Goal: Task Accomplishment & Management: Manage account settings

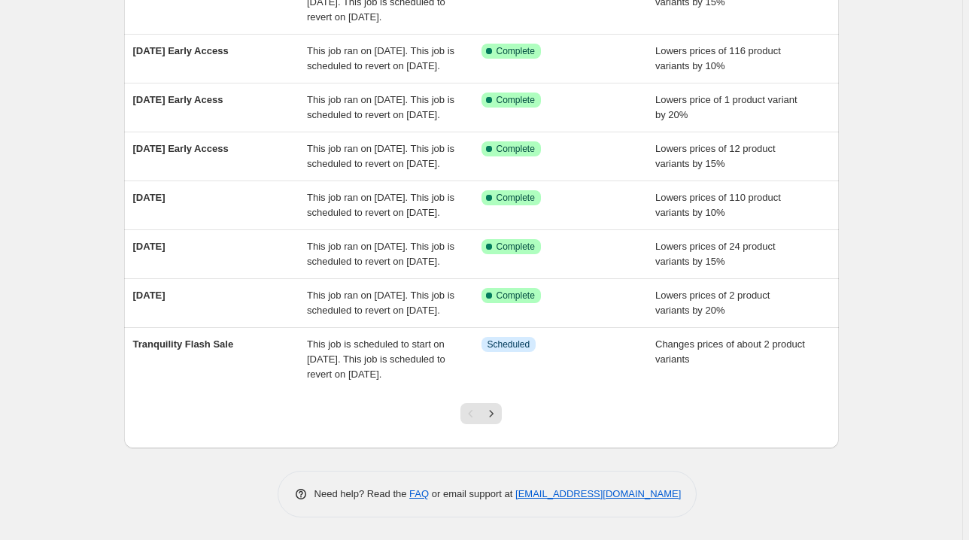
scroll to position [442, 0]
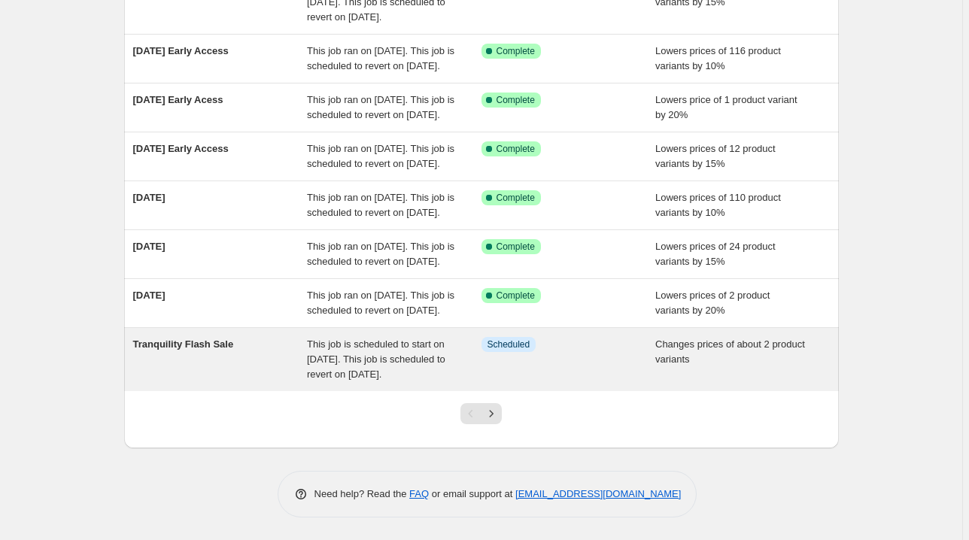
click at [358, 355] on span "This job is scheduled to start on [DATE]. This job is scheduled to revert on [D…" at bounding box center [376, 359] width 138 height 41
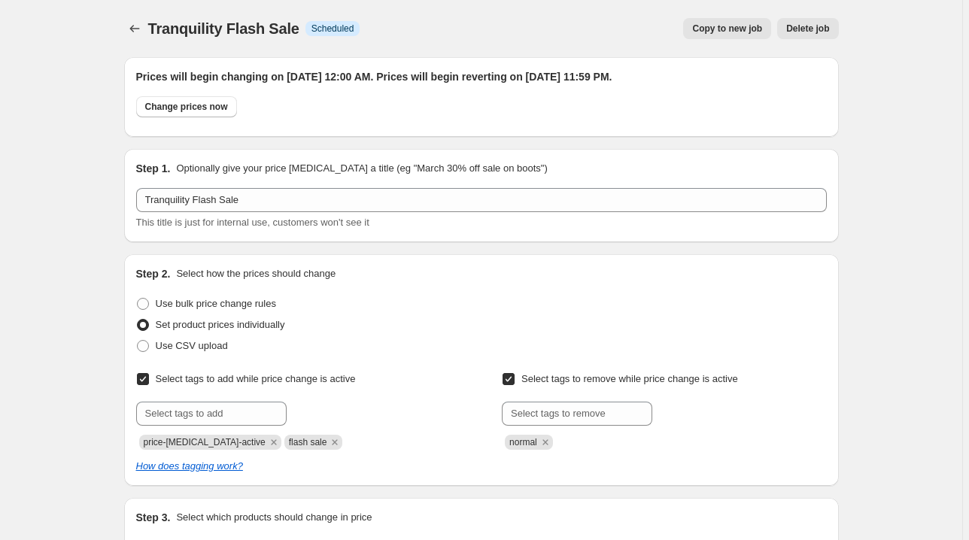
scroll to position [60, 0]
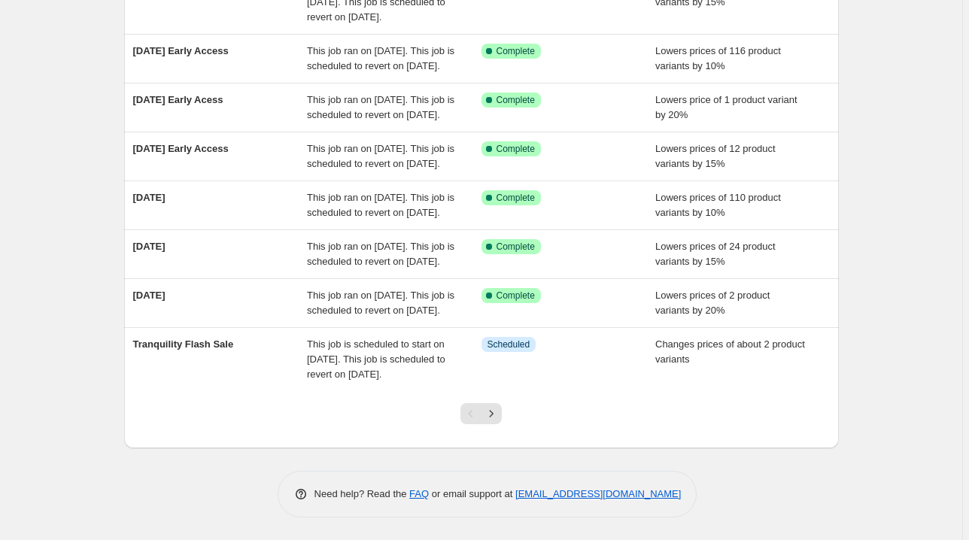
scroll to position [442, 0]
click at [496, 420] on icon "Next" at bounding box center [491, 413] width 15 height 15
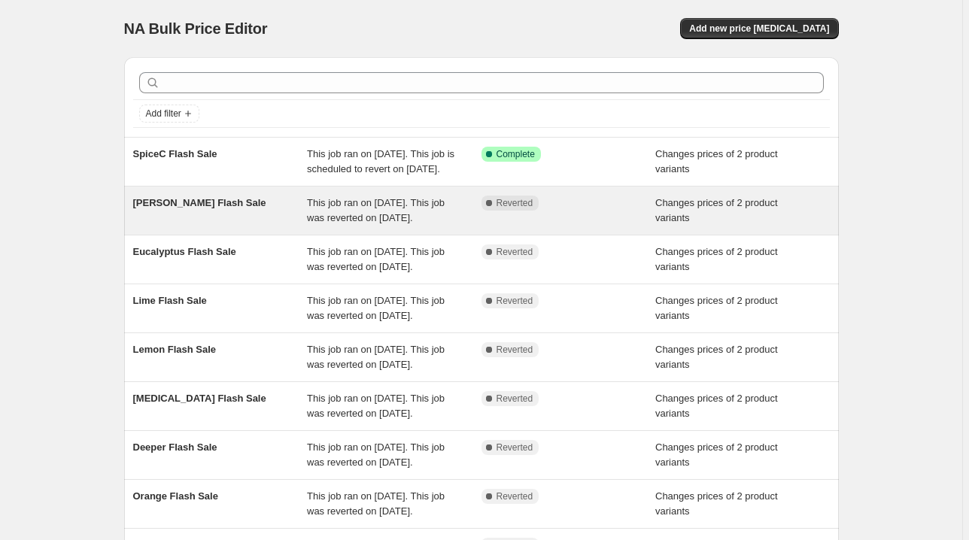
click at [588, 226] on div "Complete Reverted" at bounding box center [569, 211] width 175 height 30
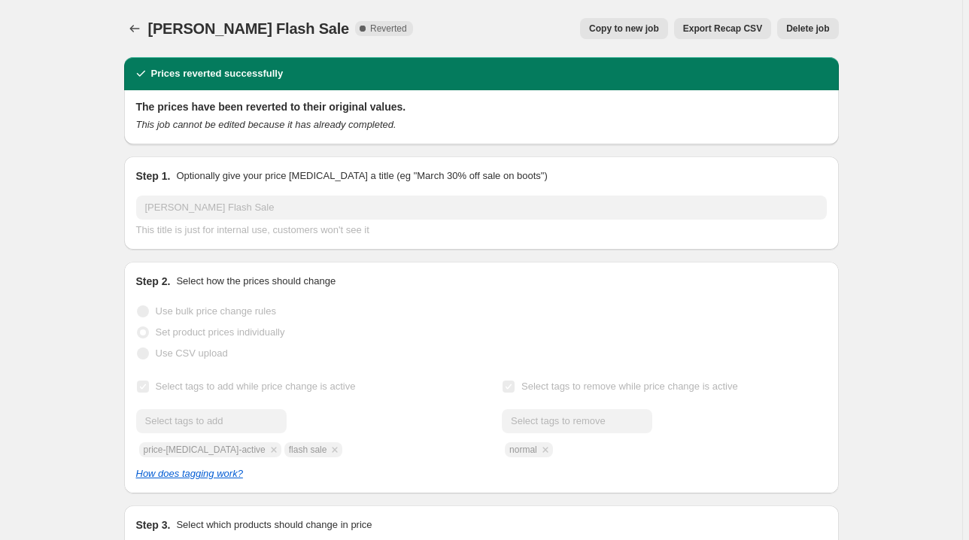
click at [804, 29] on span "Delete job" at bounding box center [807, 29] width 43 height 12
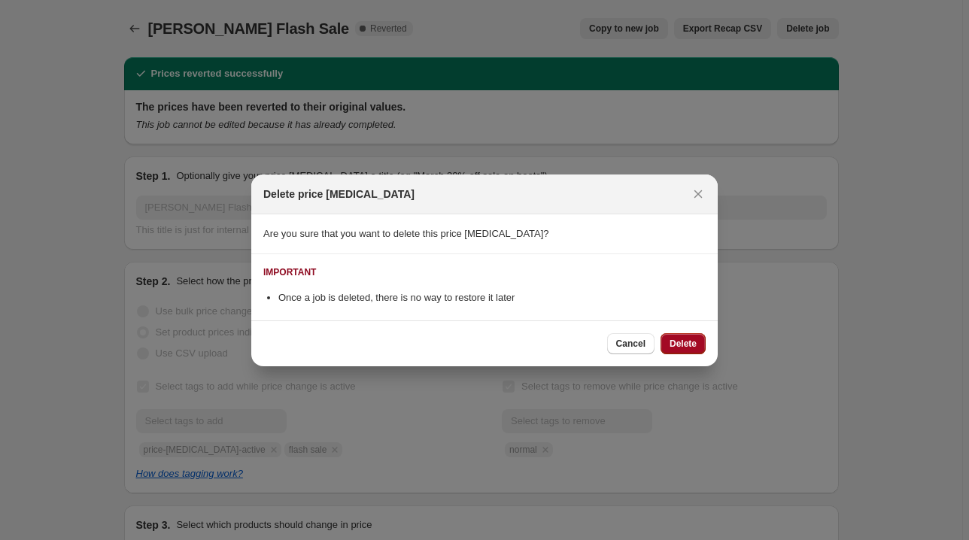
click at [691, 343] on span "Delete" at bounding box center [683, 344] width 27 height 12
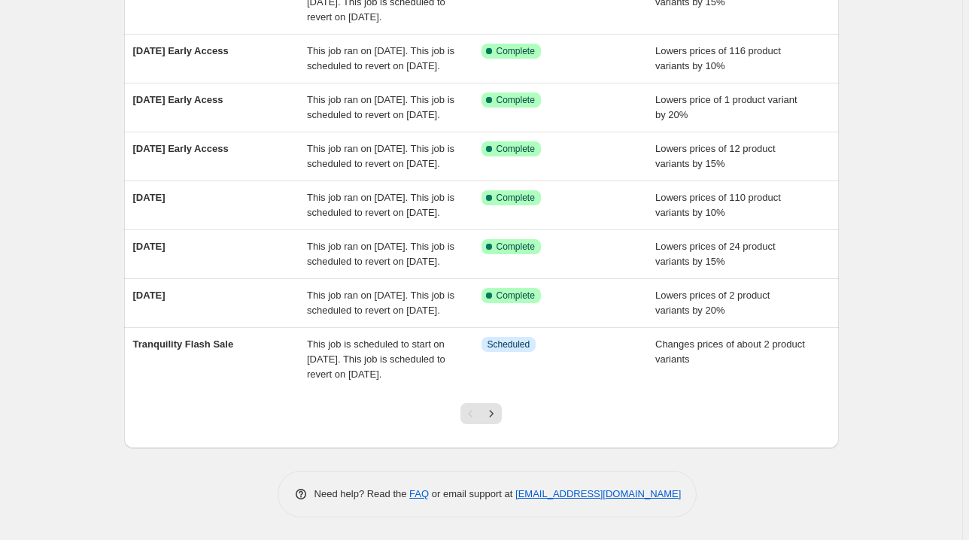
scroll to position [442, 0]
click at [502, 418] on button "Next" at bounding box center [491, 413] width 21 height 21
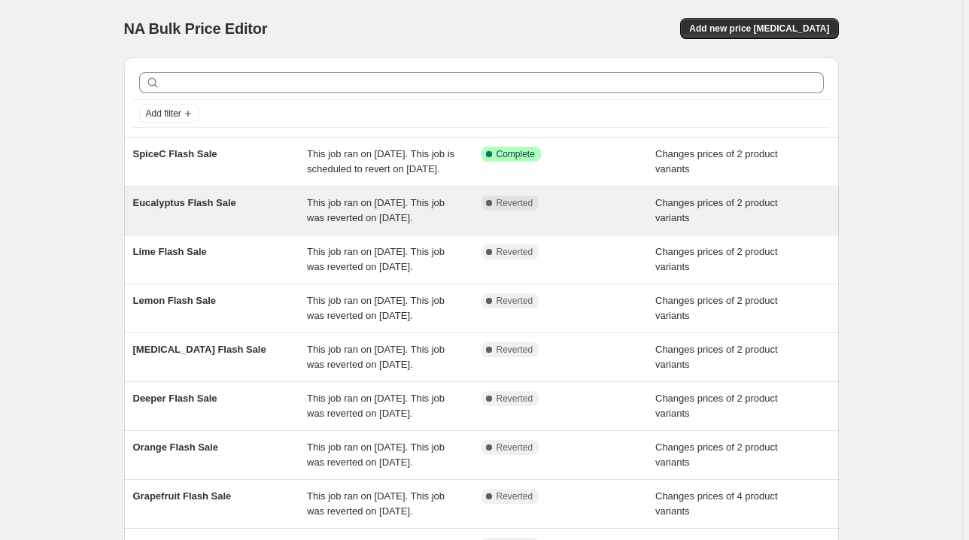
click at [560, 226] on div "Complete Reverted" at bounding box center [569, 211] width 175 height 30
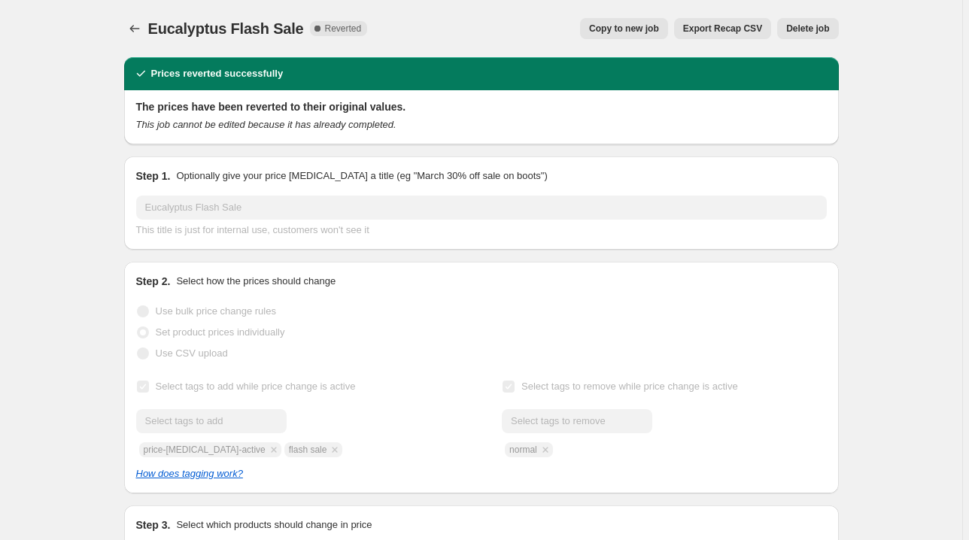
click at [794, 33] on span "Delete job" at bounding box center [807, 29] width 43 height 12
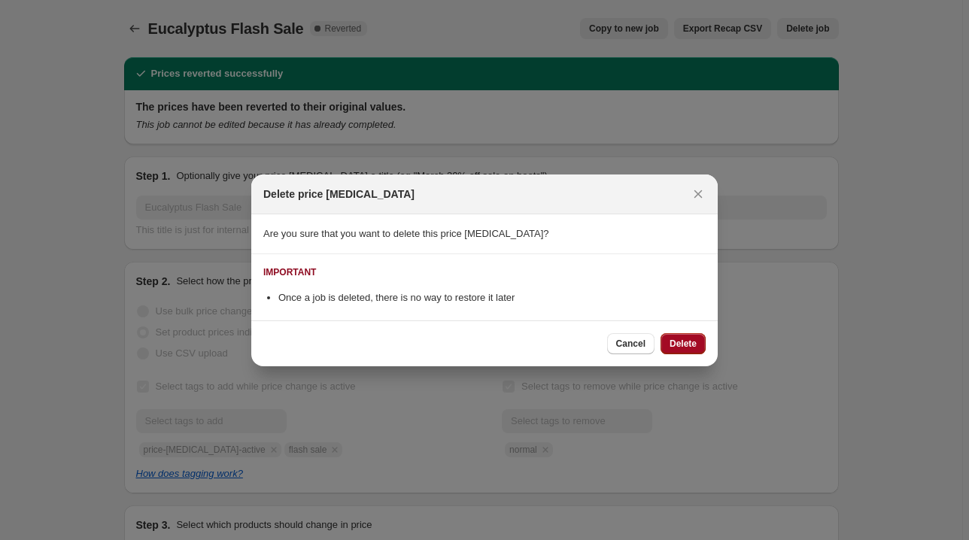
click at [678, 347] on span "Delete" at bounding box center [683, 344] width 27 height 12
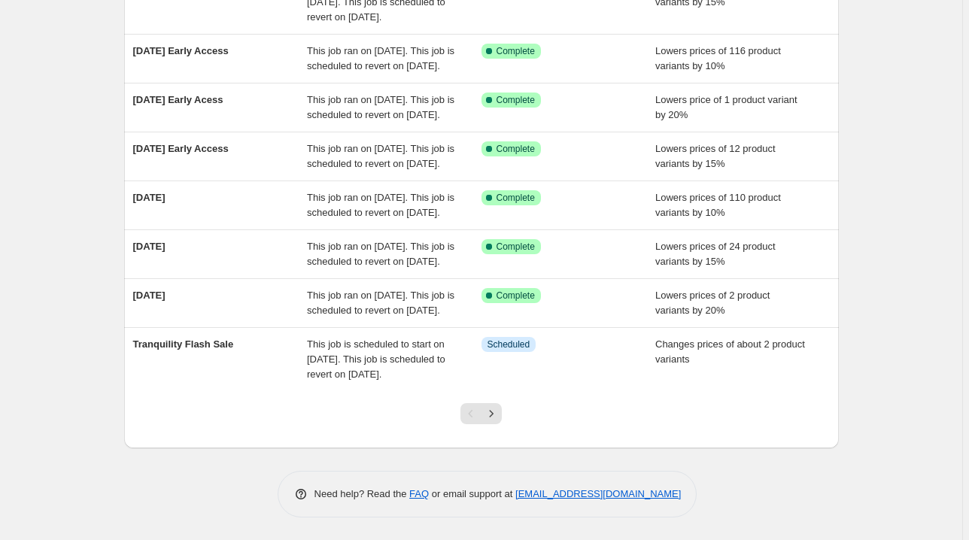
scroll to position [442, 0]
click at [494, 420] on icon "Next" at bounding box center [491, 413] width 15 height 15
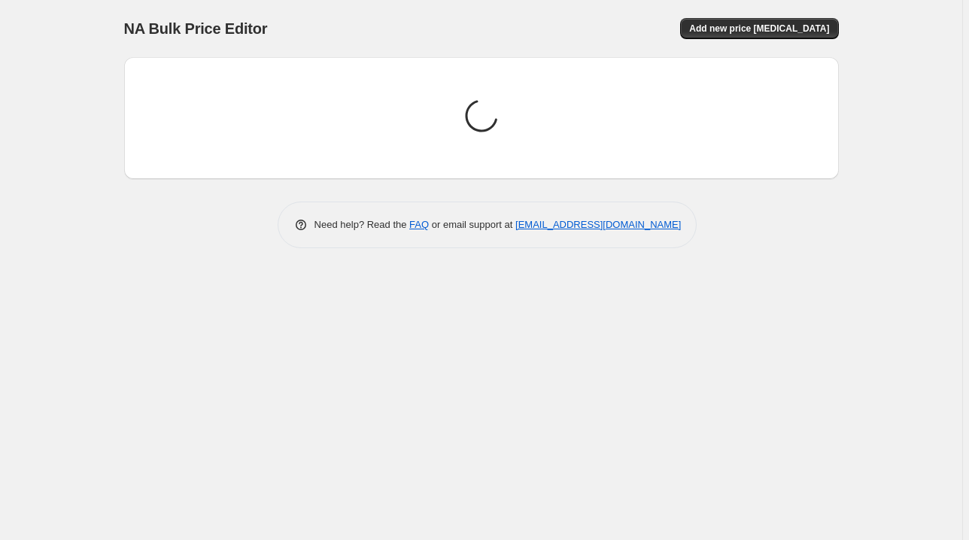
scroll to position [0, 0]
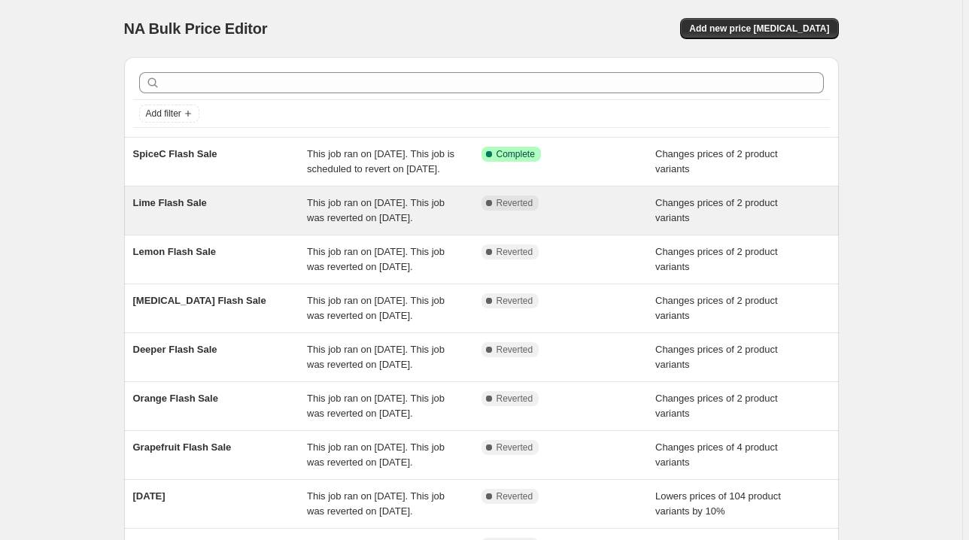
click at [593, 226] on div "Complete Reverted" at bounding box center [569, 211] width 175 height 30
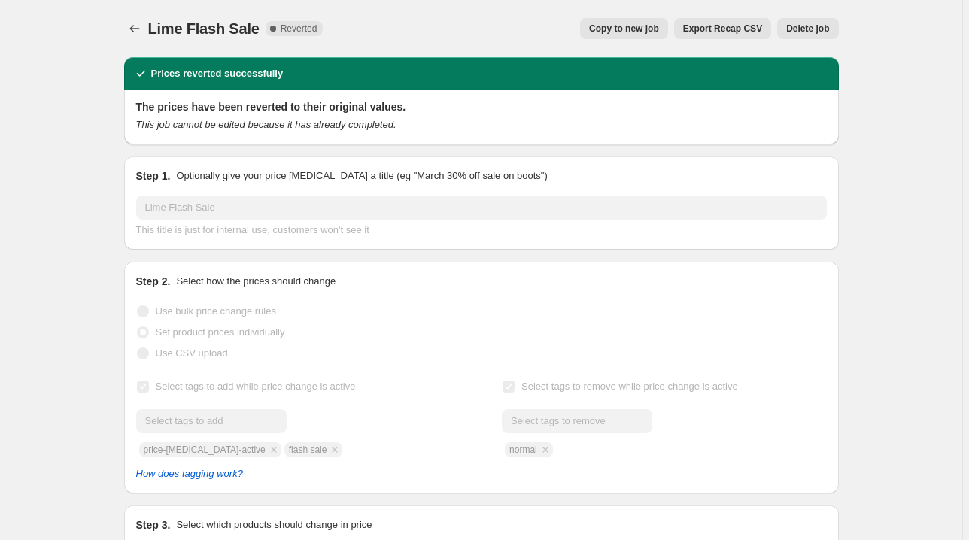
click at [810, 31] on span "Delete job" at bounding box center [807, 29] width 43 height 12
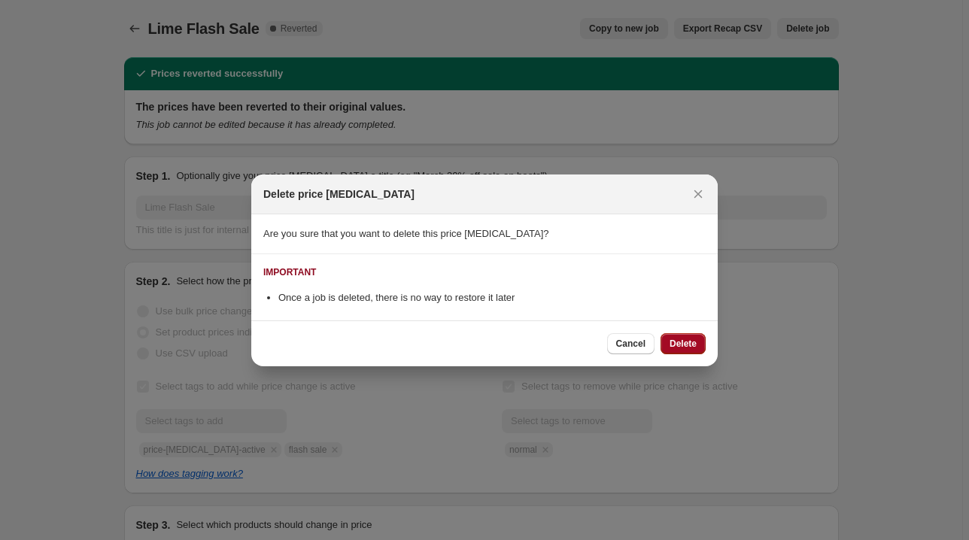
click at [680, 345] on span "Delete" at bounding box center [683, 344] width 27 height 12
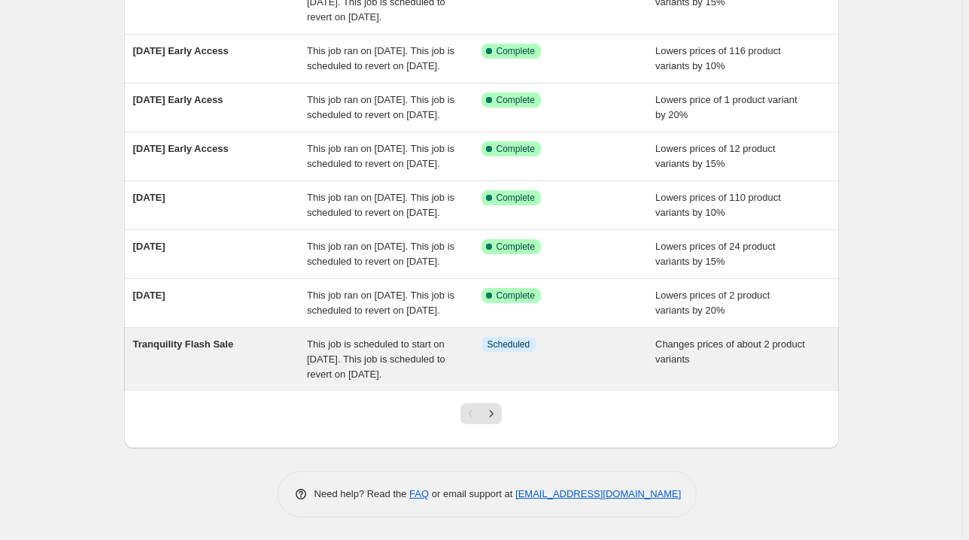
scroll to position [442, 0]
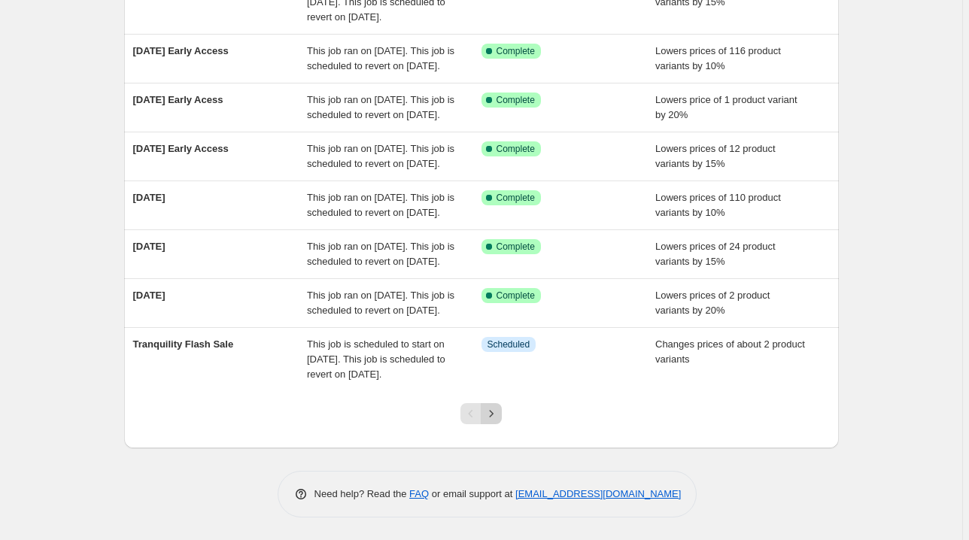
click at [502, 419] on button "Next" at bounding box center [491, 413] width 21 height 21
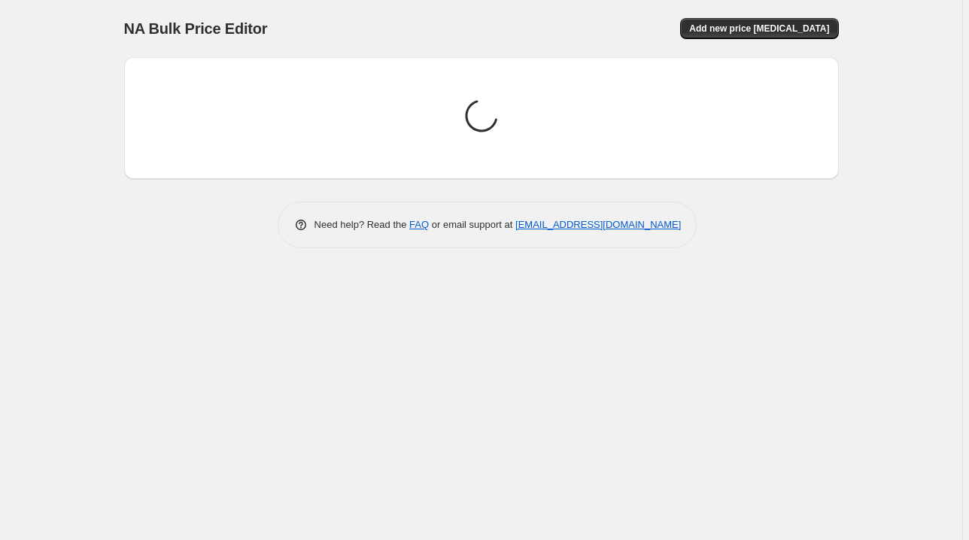
scroll to position [0, 0]
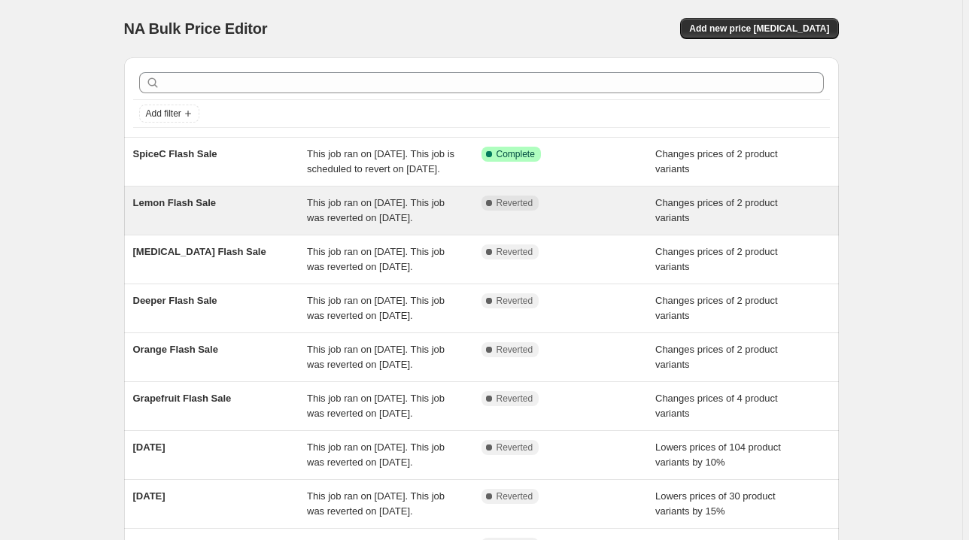
click at [565, 226] on div "Complete Reverted" at bounding box center [569, 211] width 175 height 30
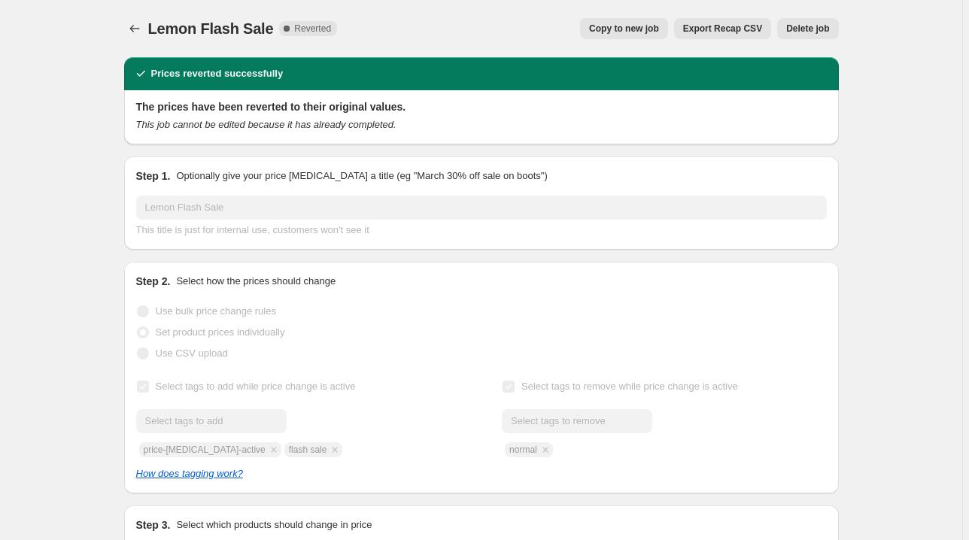
click at [819, 35] on button "Delete job" at bounding box center [807, 28] width 61 height 21
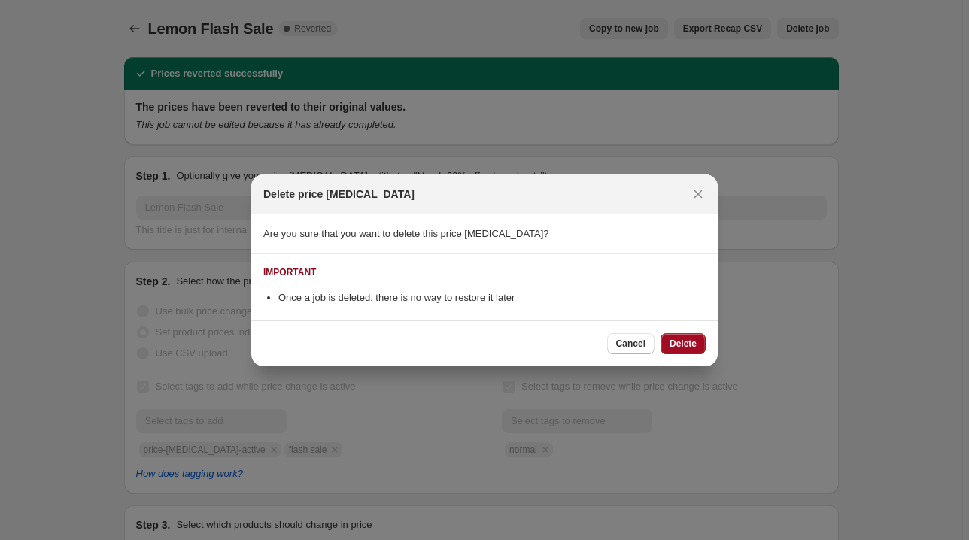
click at [689, 343] on span "Delete" at bounding box center [683, 344] width 27 height 12
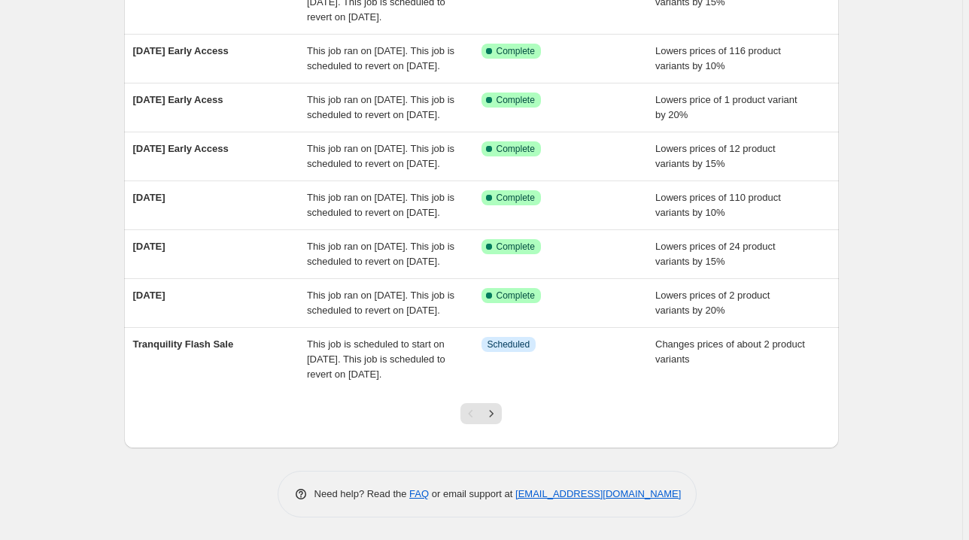
scroll to position [442, 0]
click at [494, 417] on icon "Next" at bounding box center [492, 413] width 4 height 7
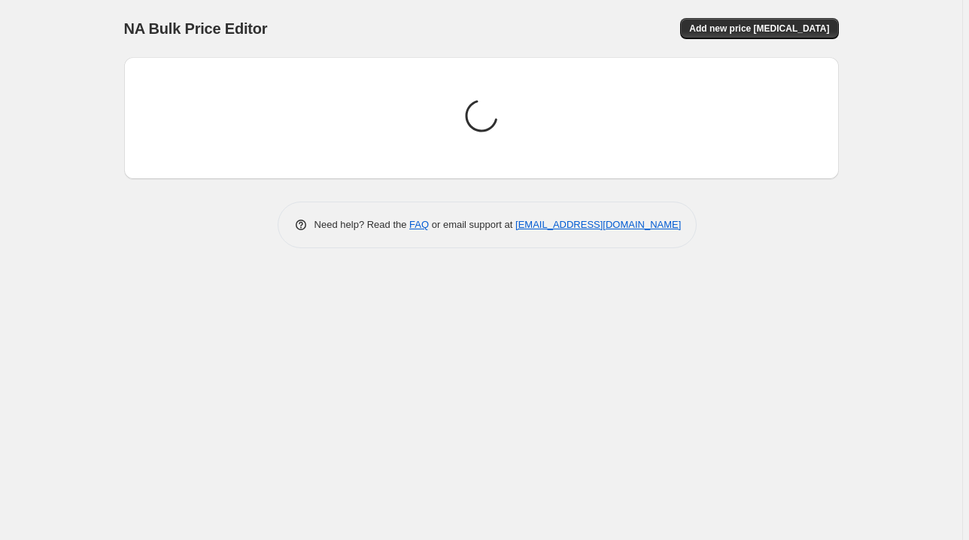
scroll to position [0, 0]
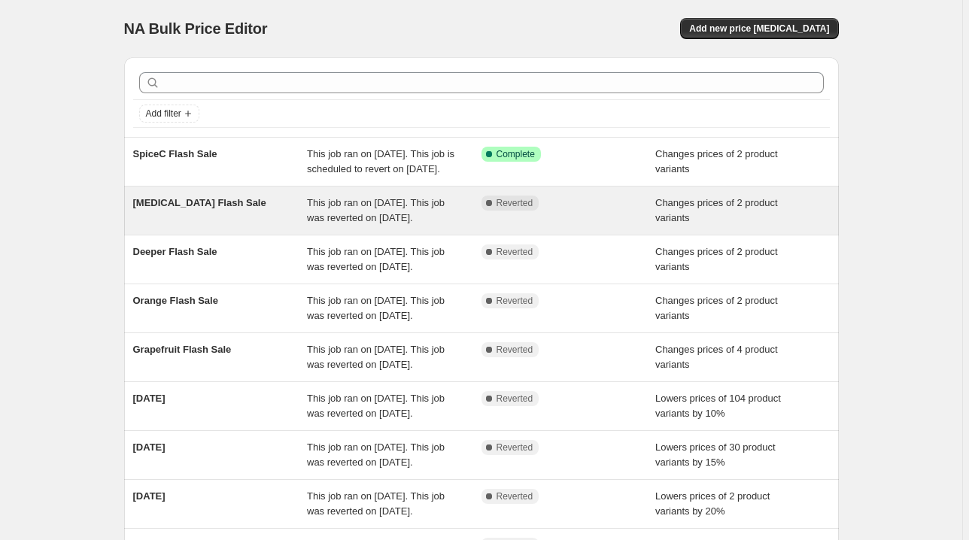
click at [614, 226] on div "Complete Reverted" at bounding box center [569, 211] width 175 height 30
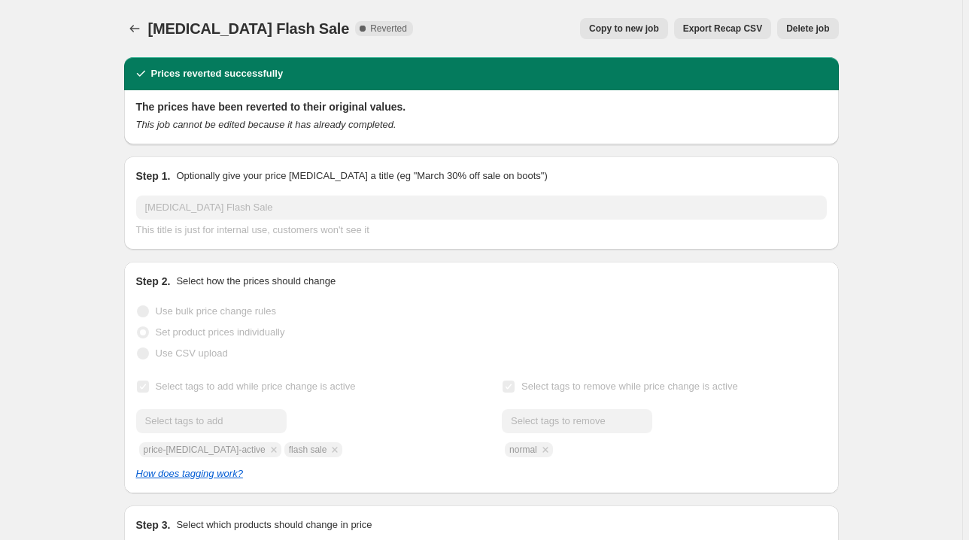
click at [810, 40] on div "Tea Tree Flash Sale. This page is ready Tea Tree Flash Sale Complete Reverted C…" at bounding box center [481, 28] width 715 height 57
click at [812, 31] on span "Delete job" at bounding box center [807, 29] width 43 height 12
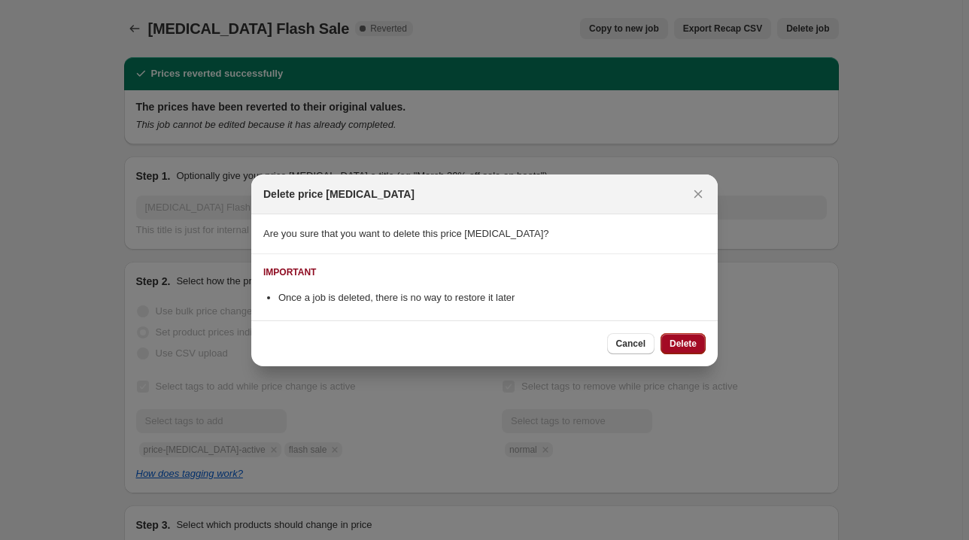
click at [689, 343] on span "Delete" at bounding box center [683, 344] width 27 height 12
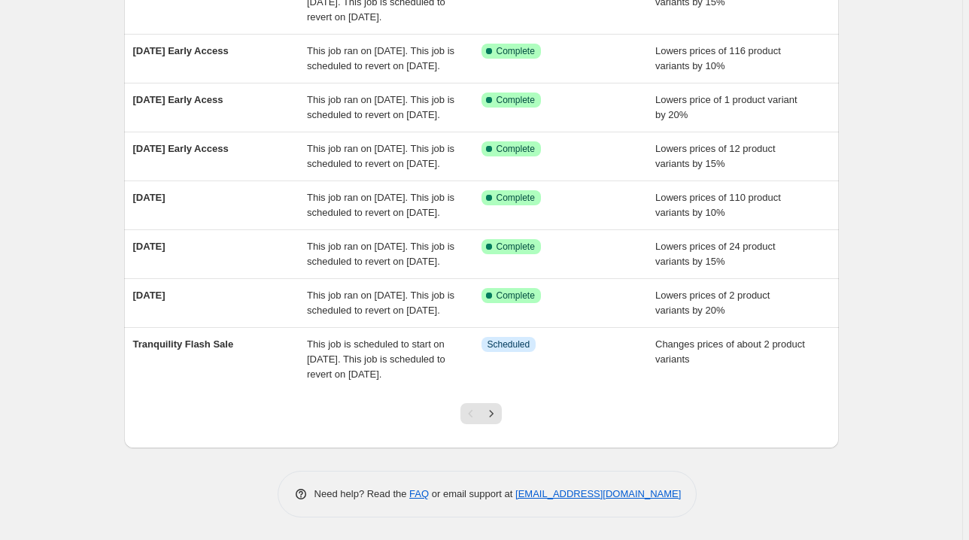
scroll to position [442, 0]
click at [499, 415] on icon "Next" at bounding box center [491, 413] width 15 height 15
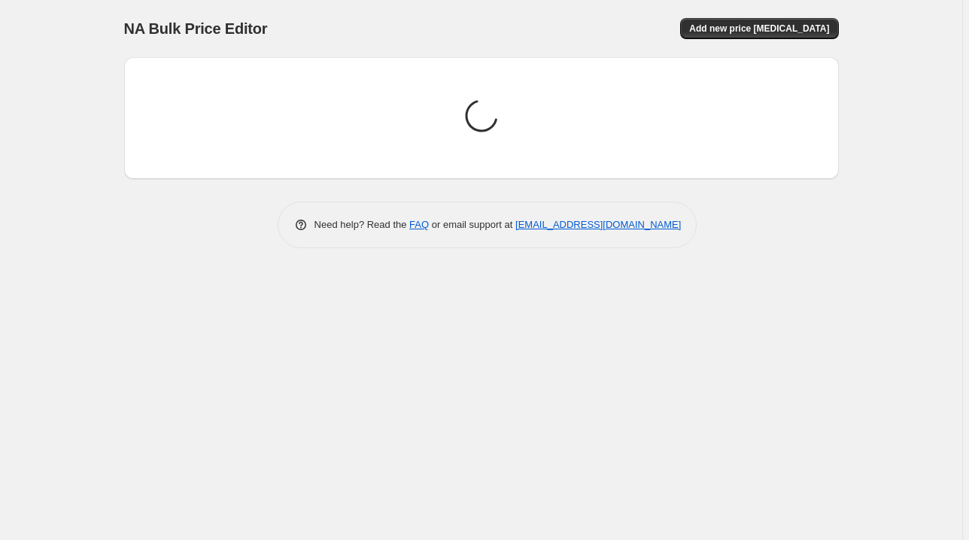
scroll to position [0, 0]
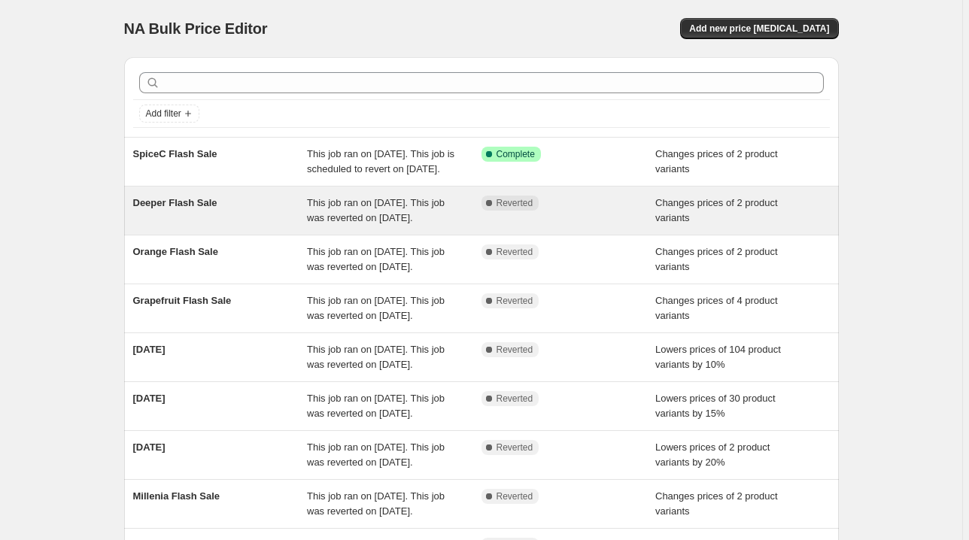
click at [631, 226] on div "Complete Reverted" at bounding box center [569, 211] width 175 height 30
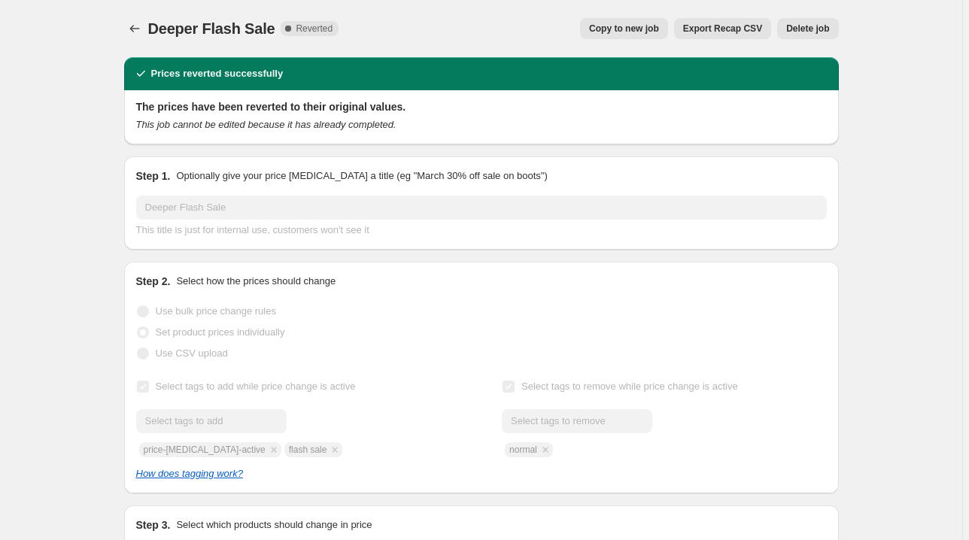
click at [815, 35] on button "Delete job" at bounding box center [807, 28] width 61 height 21
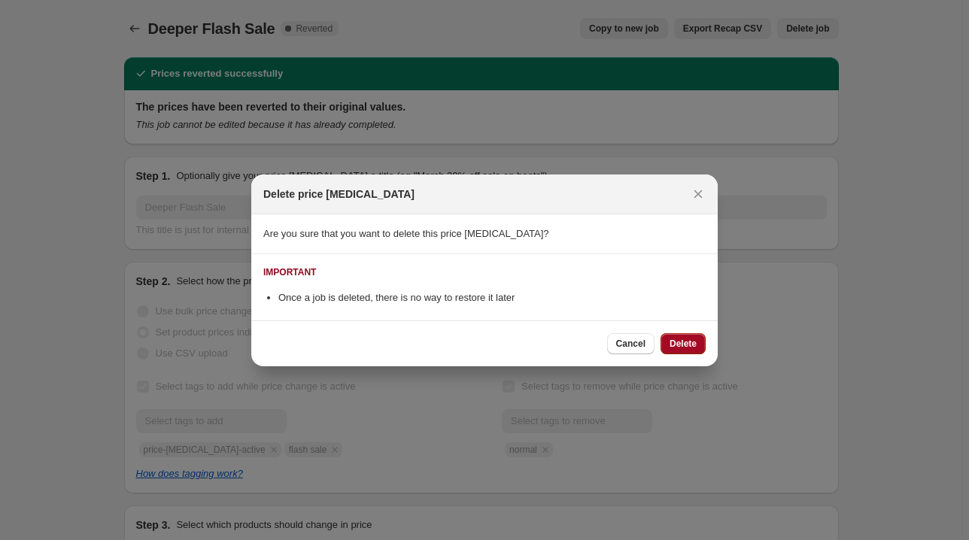
click at [677, 351] on button "Delete" at bounding box center [683, 343] width 45 height 21
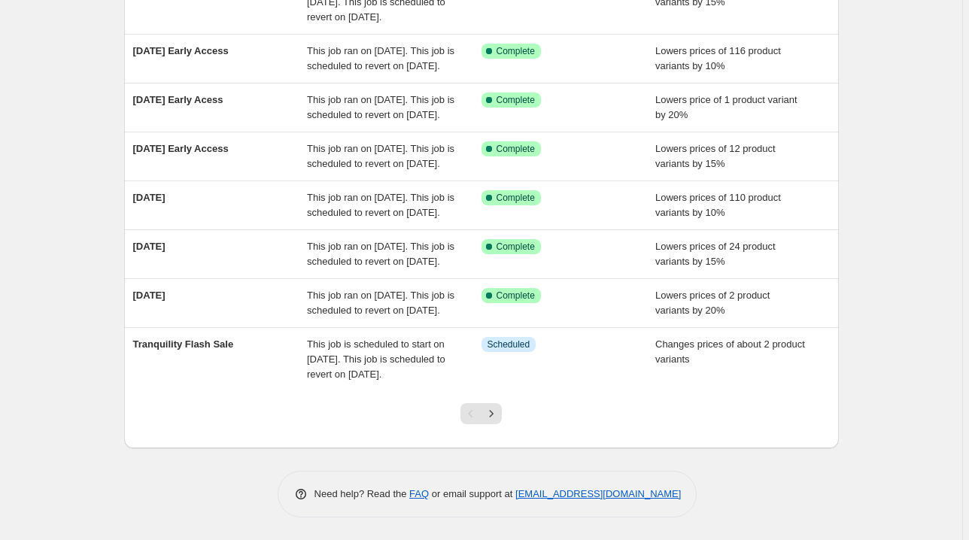
scroll to position [442, 0]
click at [499, 415] on icon "Next" at bounding box center [491, 413] width 15 height 15
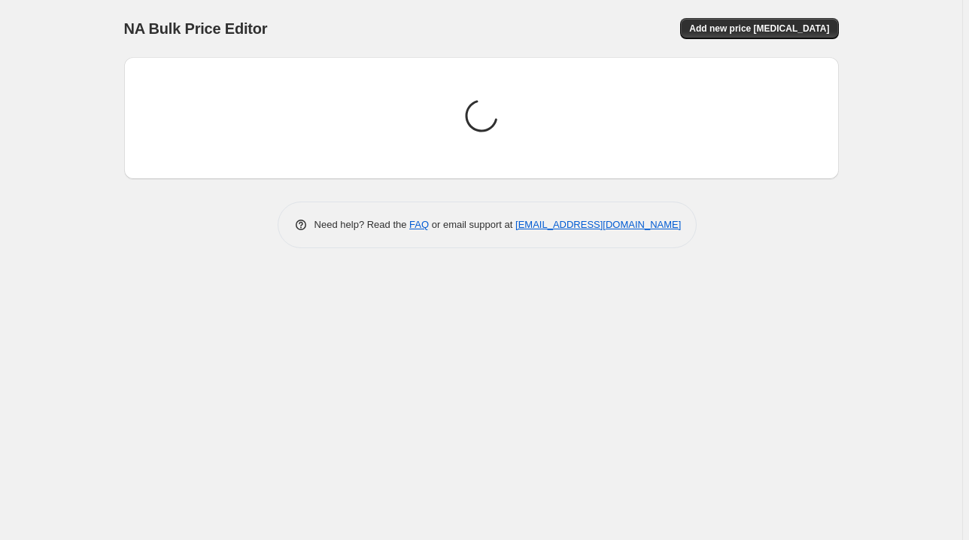
scroll to position [0, 0]
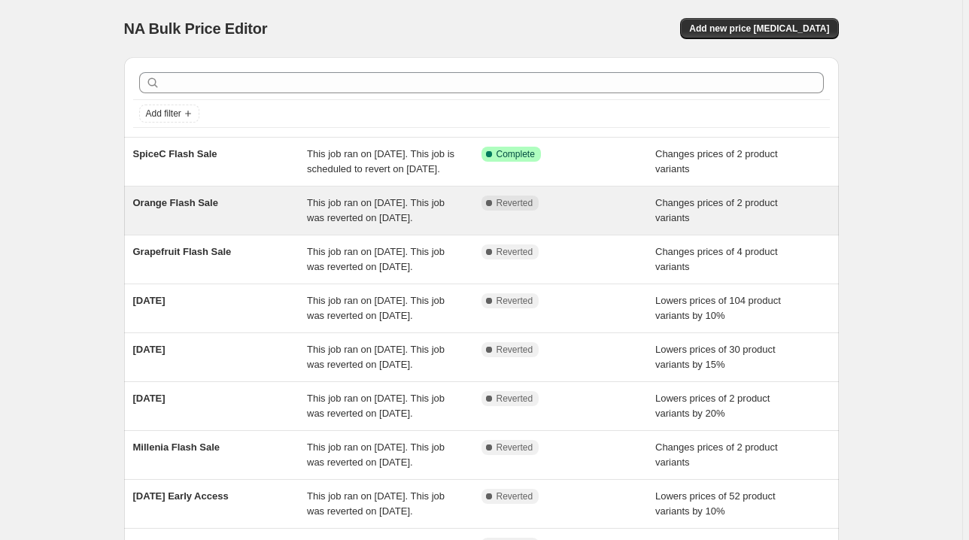
click at [749, 226] on div "Changes prices of 2 product variants" at bounding box center [742, 211] width 175 height 30
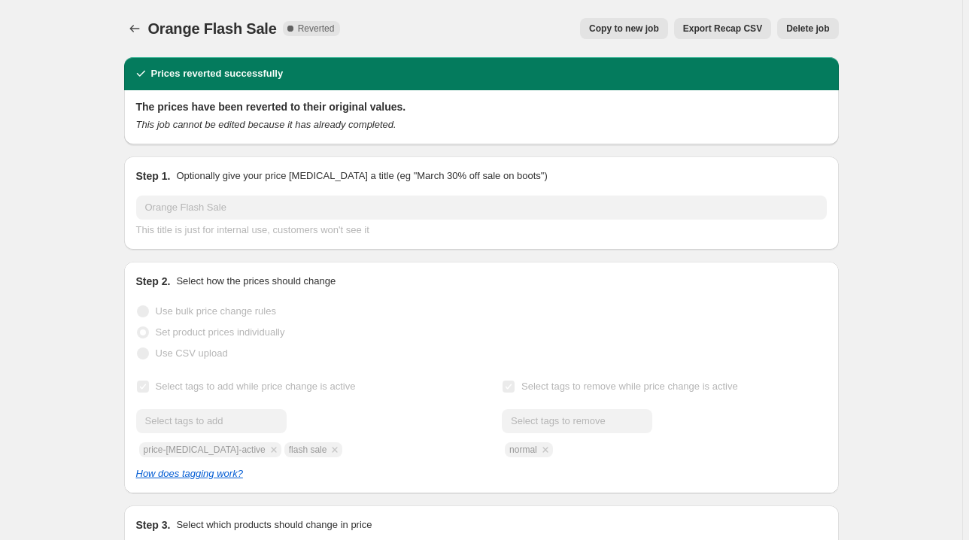
click at [811, 38] on button "Delete job" at bounding box center [807, 28] width 61 height 21
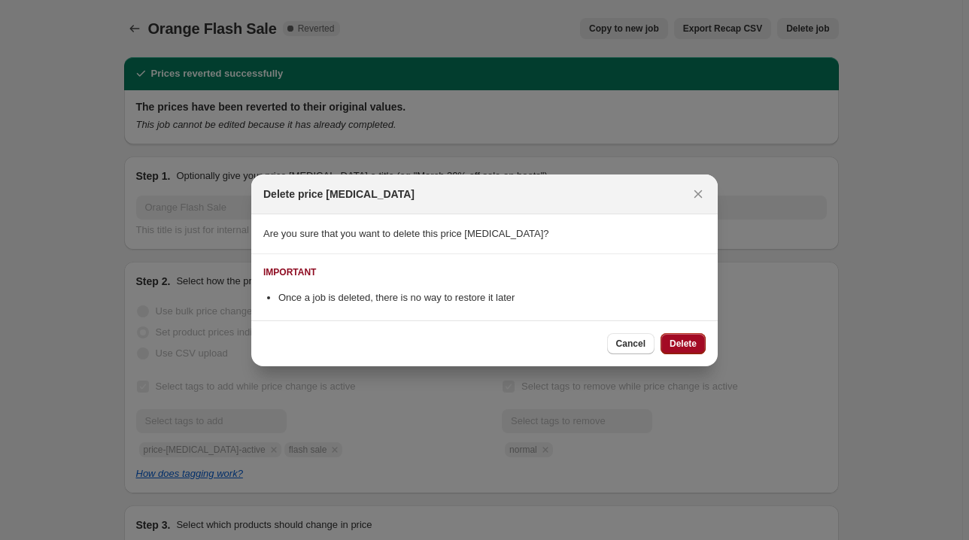
click at [694, 343] on span "Delete" at bounding box center [683, 344] width 27 height 12
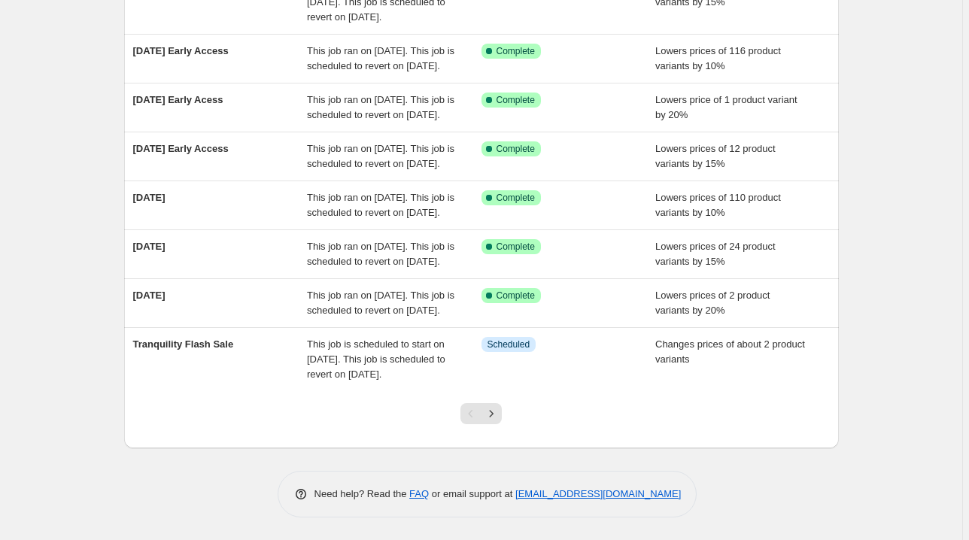
scroll to position [442, 0]
click at [494, 419] on icon "Next" at bounding box center [491, 413] width 15 height 15
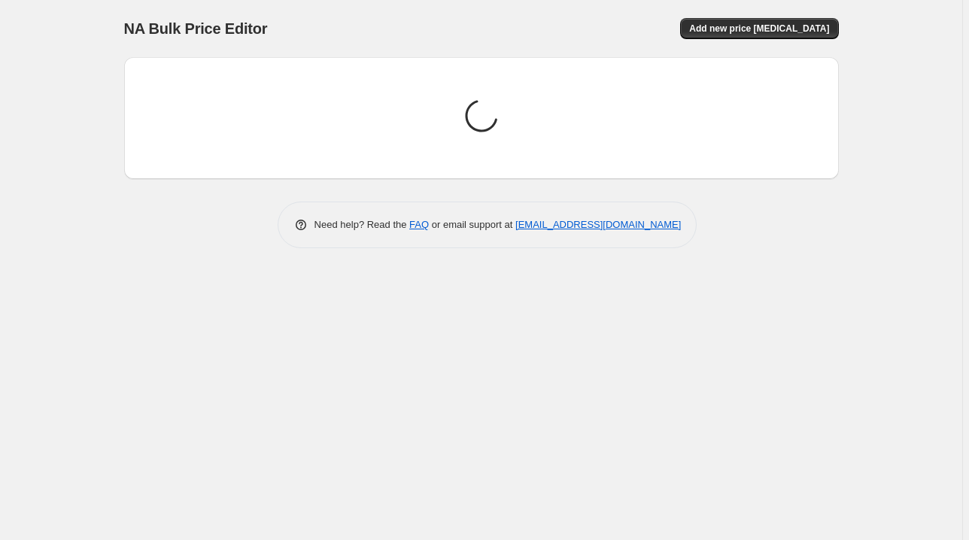
scroll to position [0, 0]
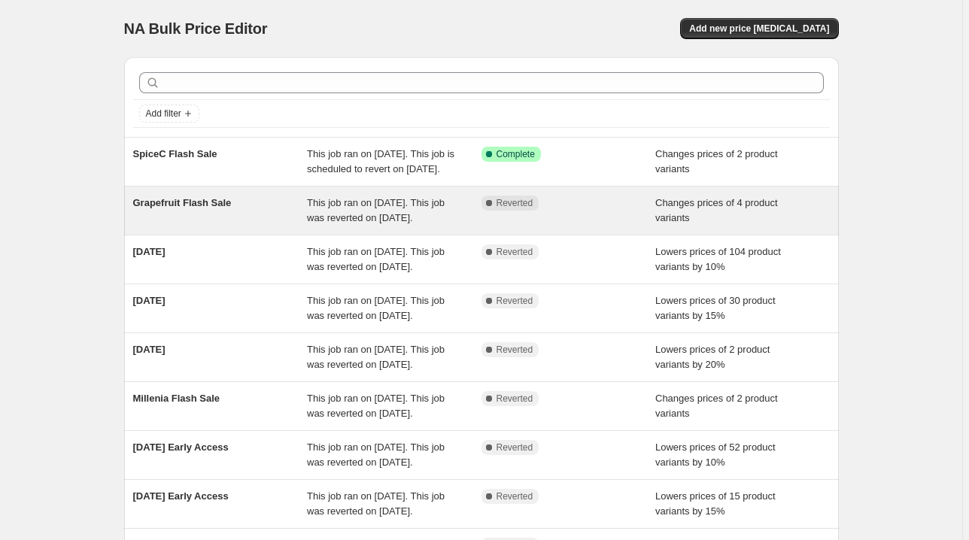
click at [677, 226] on div "Changes prices of 4 product variants" at bounding box center [742, 211] width 175 height 30
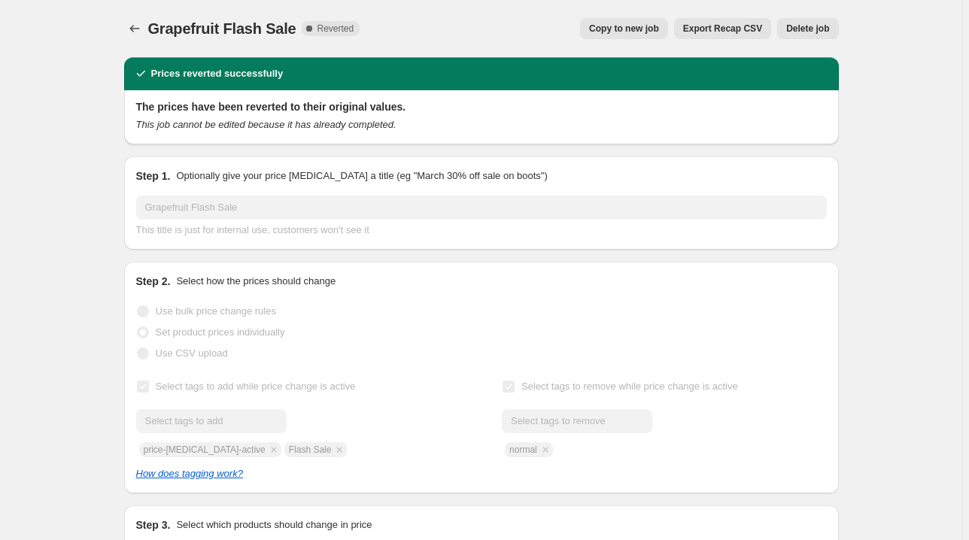
click at [794, 30] on span "Delete job" at bounding box center [807, 29] width 43 height 12
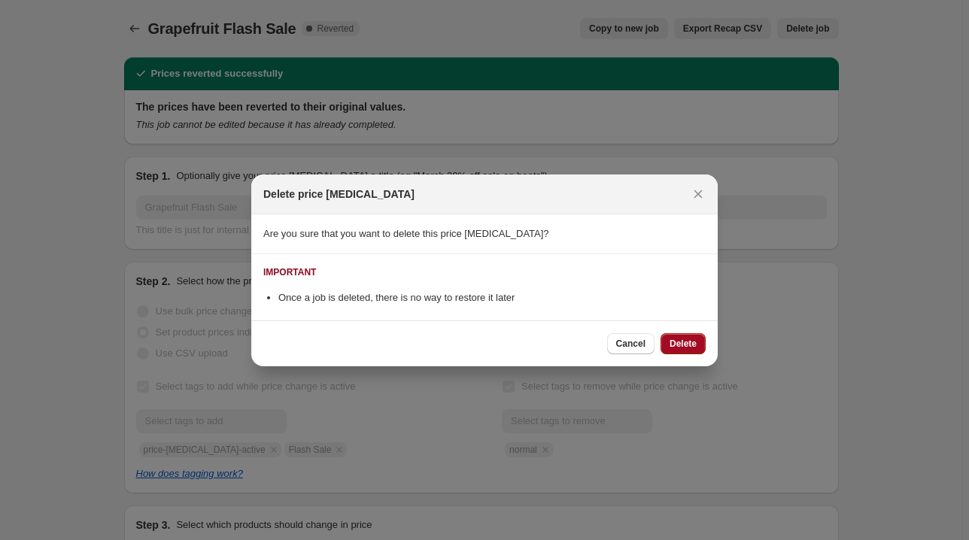
click at [677, 346] on span "Delete" at bounding box center [683, 344] width 27 height 12
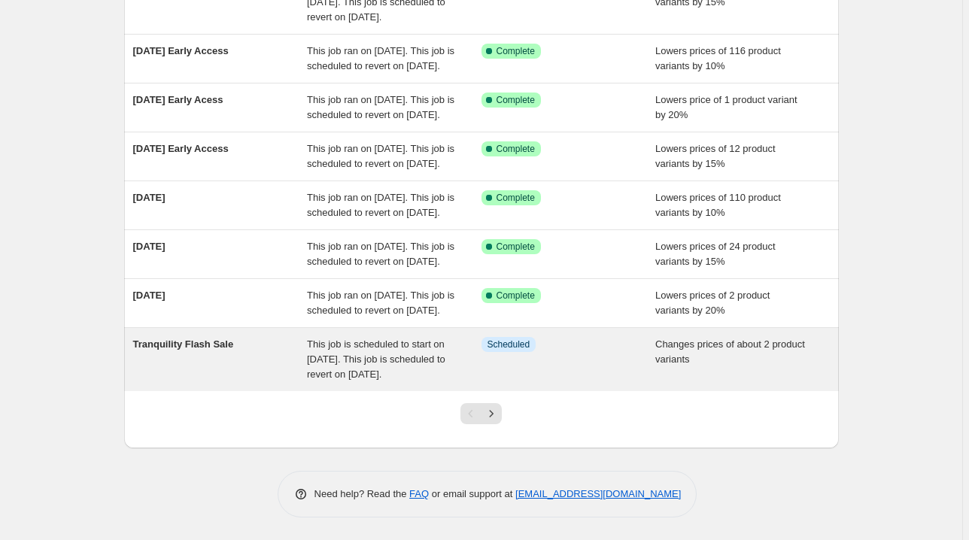
scroll to position [442, 0]
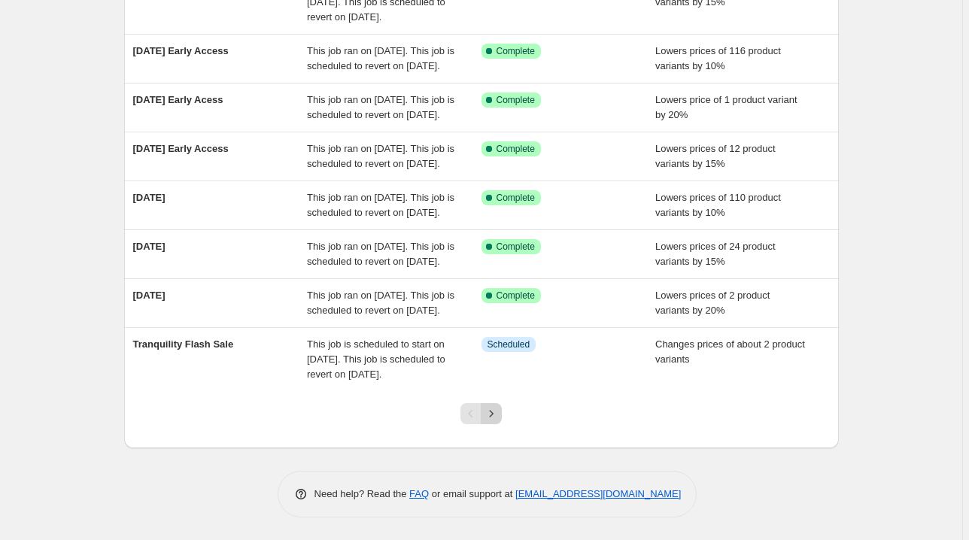
click at [494, 415] on icon "Next" at bounding box center [492, 413] width 4 height 7
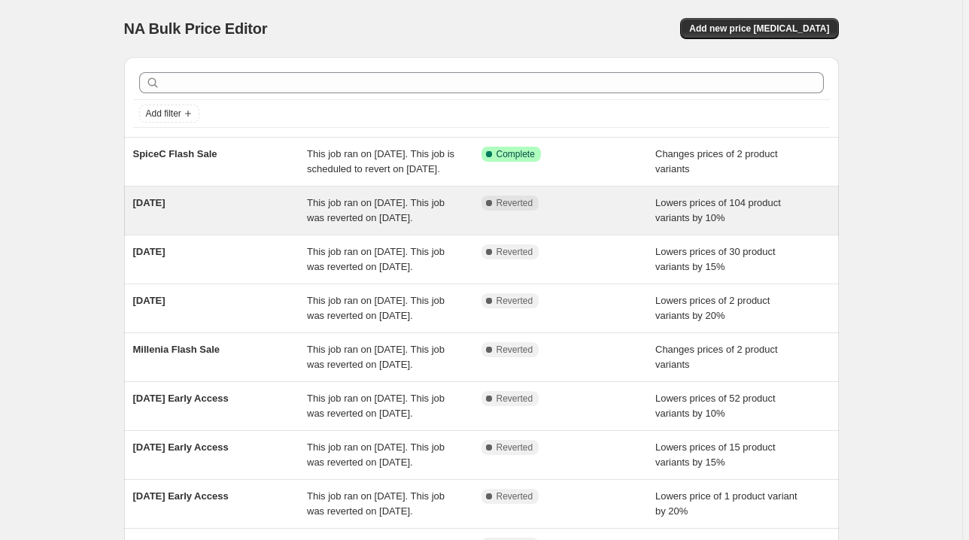
click at [597, 226] on div "Complete Reverted" at bounding box center [569, 211] width 175 height 30
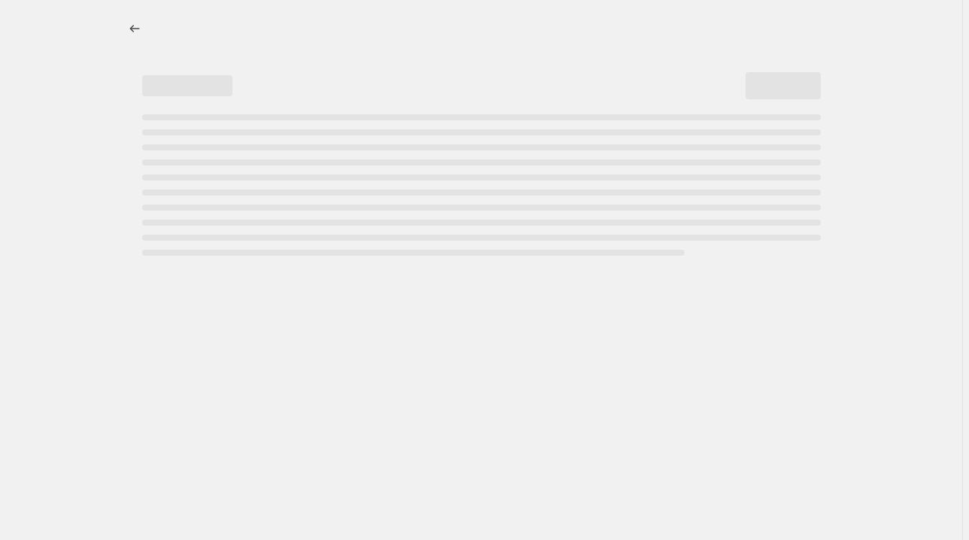
select select "percentage"
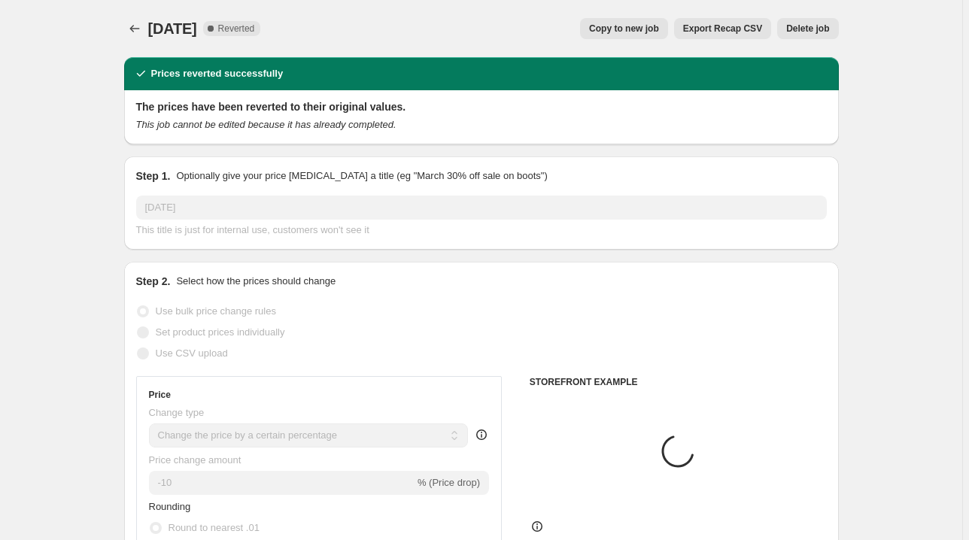
click at [794, 35] on button "Delete job" at bounding box center [807, 28] width 61 height 21
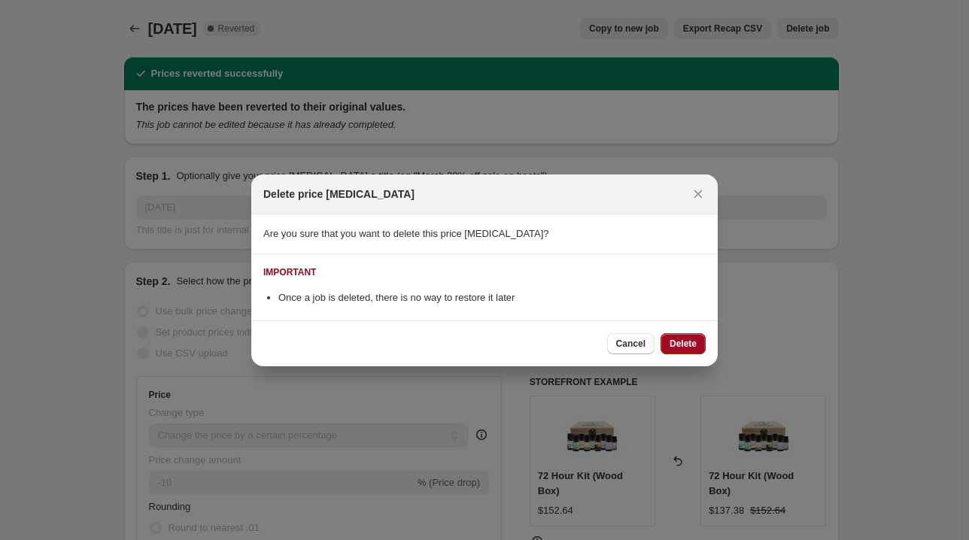
click at [677, 343] on span "Delete" at bounding box center [683, 344] width 27 height 12
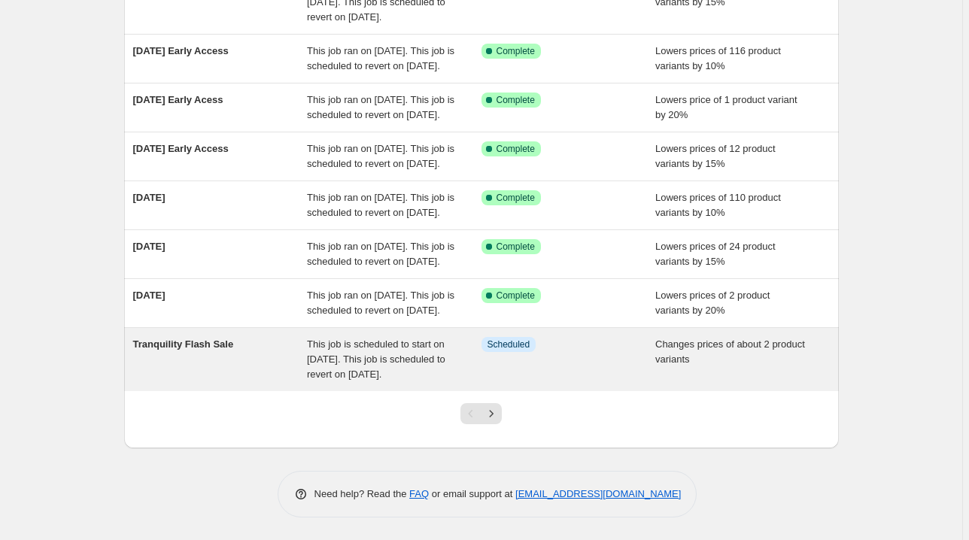
scroll to position [442, 0]
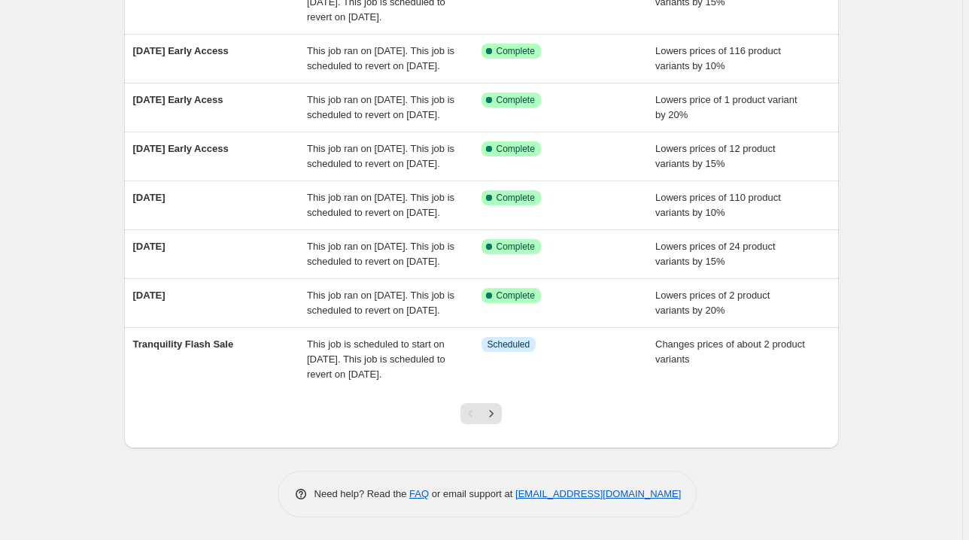
click at [645, 417] on div at bounding box center [481, 419] width 715 height 57
click at [494, 421] on icon "Next" at bounding box center [491, 413] width 15 height 15
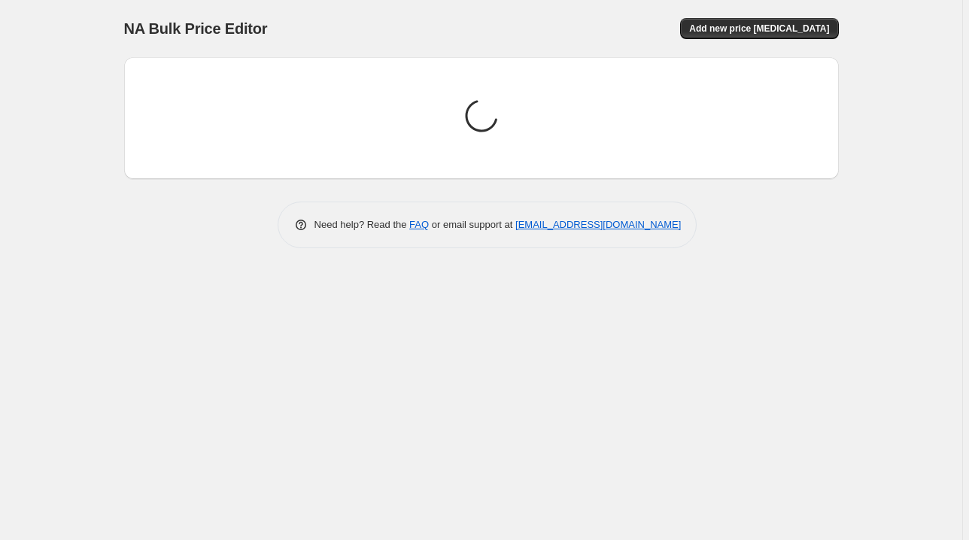
scroll to position [0, 0]
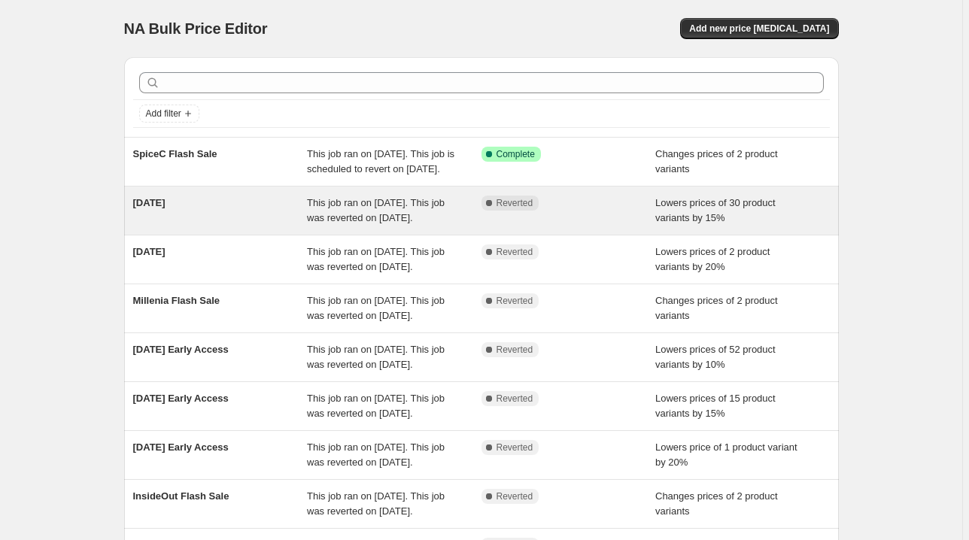
click at [626, 226] on div "Complete Reverted" at bounding box center [569, 211] width 175 height 30
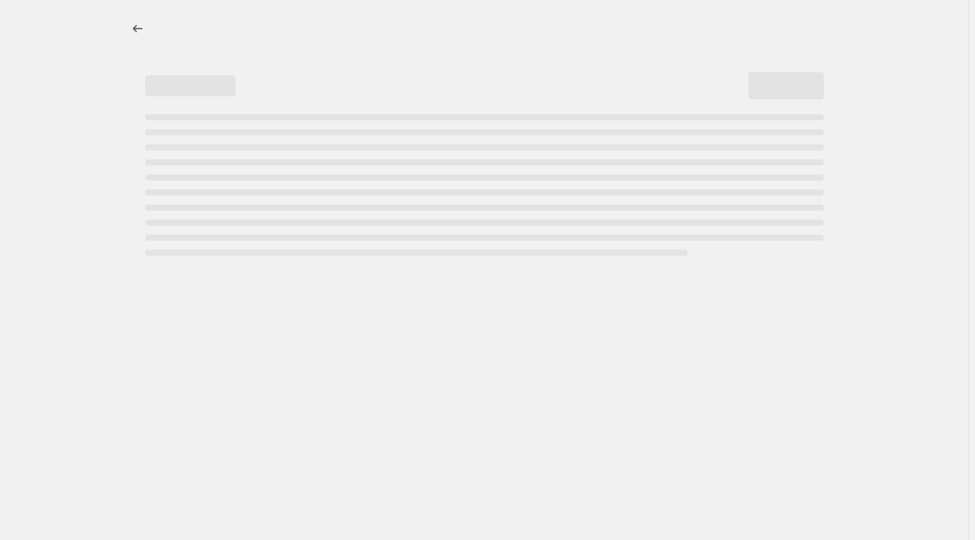
select select "percentage"
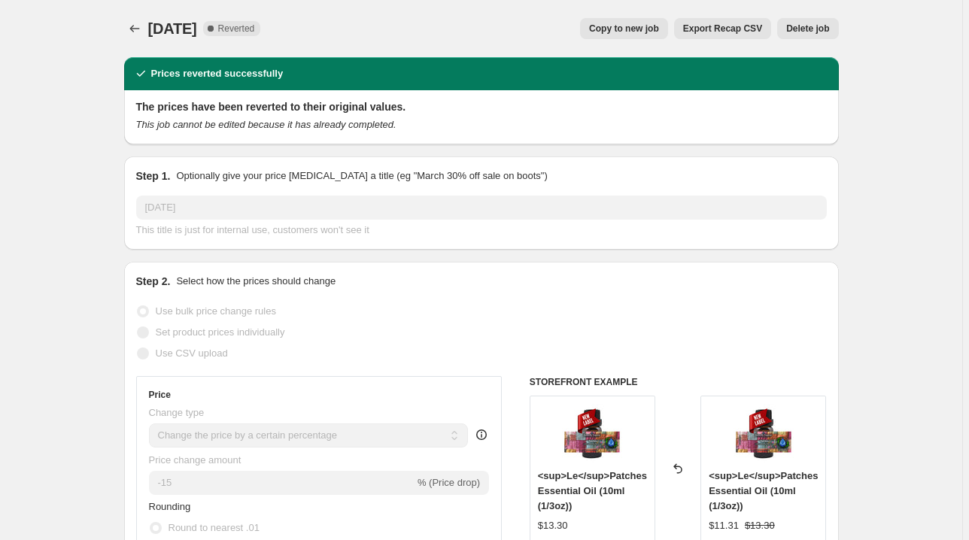
click at [804, 32] on span "Delete job" at bounding box center [807, 29] width 43 height 12
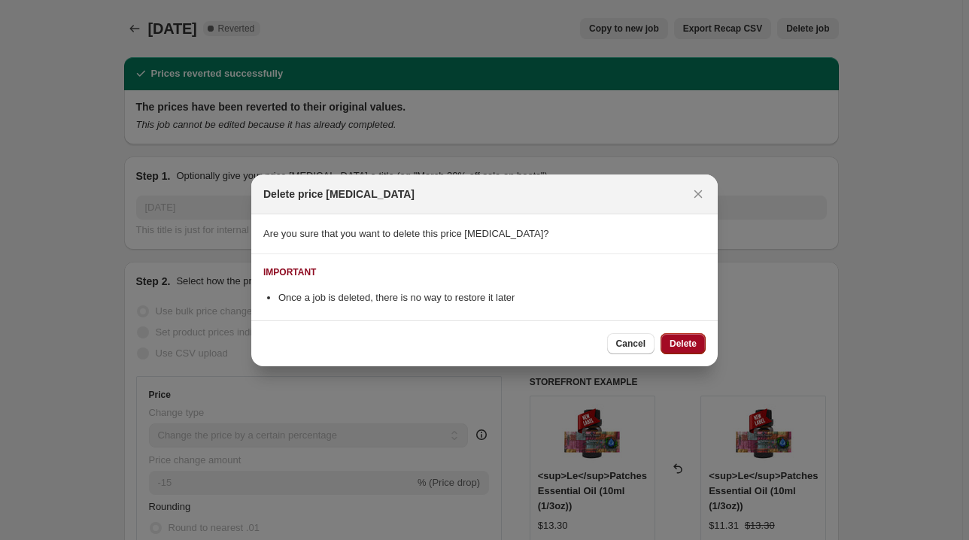
click at [689, 348] on span "Delete" at bounding box center [683, 344] width 27 height 12
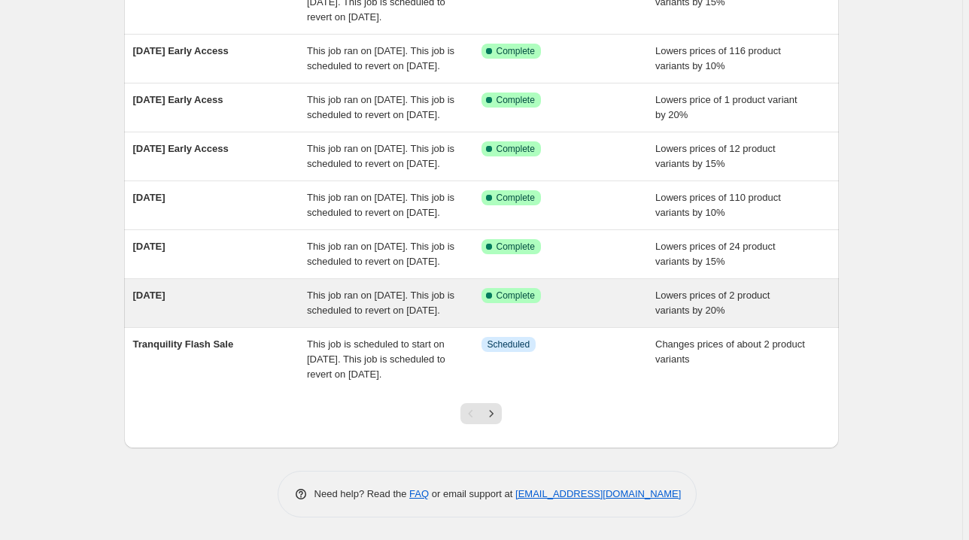
scroll to position [442, 0]
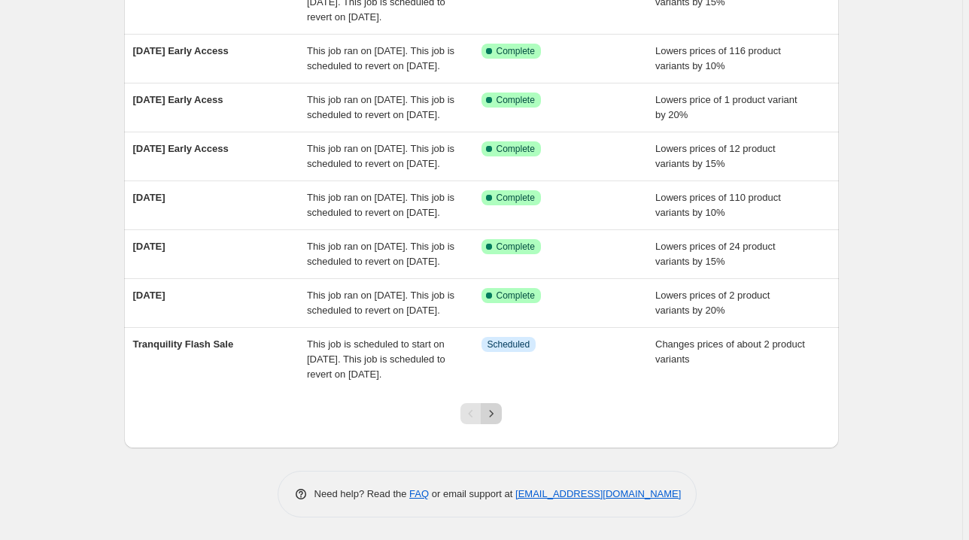
click at [499, 418] on icon "Next" at bounding box center [491, 413] width 15 height 15
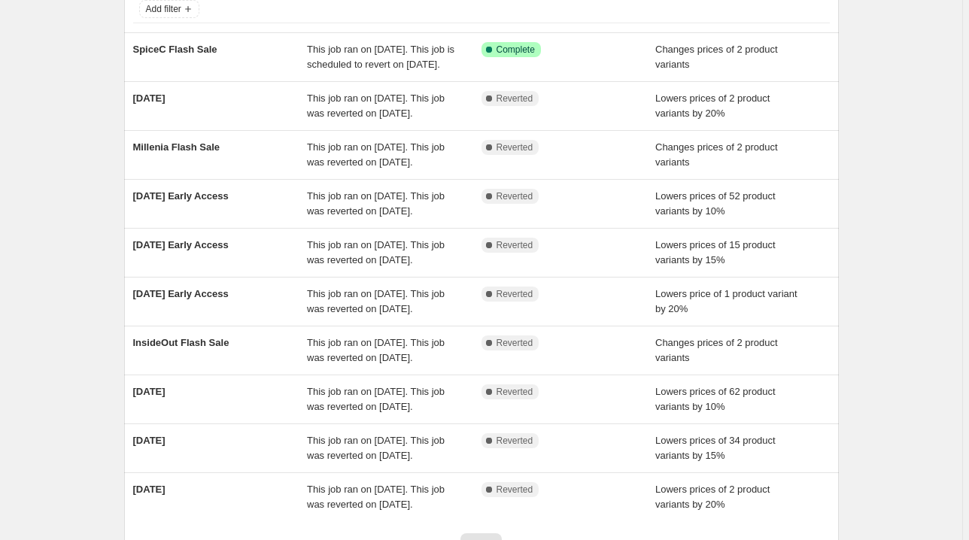
scroll to position [81, 0]
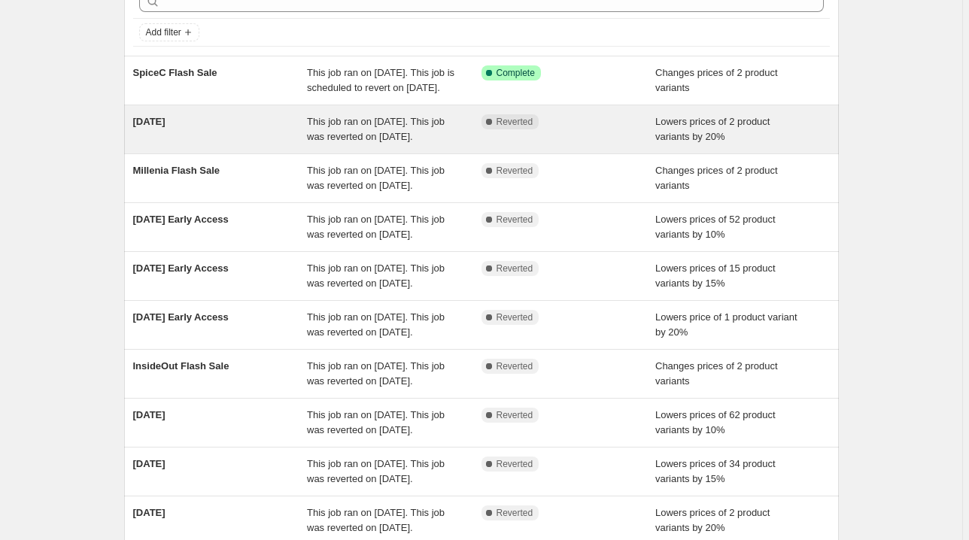
drag, startPoint x: 439, startPoint y: 132, endPoint x: 659, endPoint y: 138, distance: 219.8
click at [659, 138] on span "Lowers prices of 2 product variants by 20%" at bounding box center [712, 129] width 114 height 26
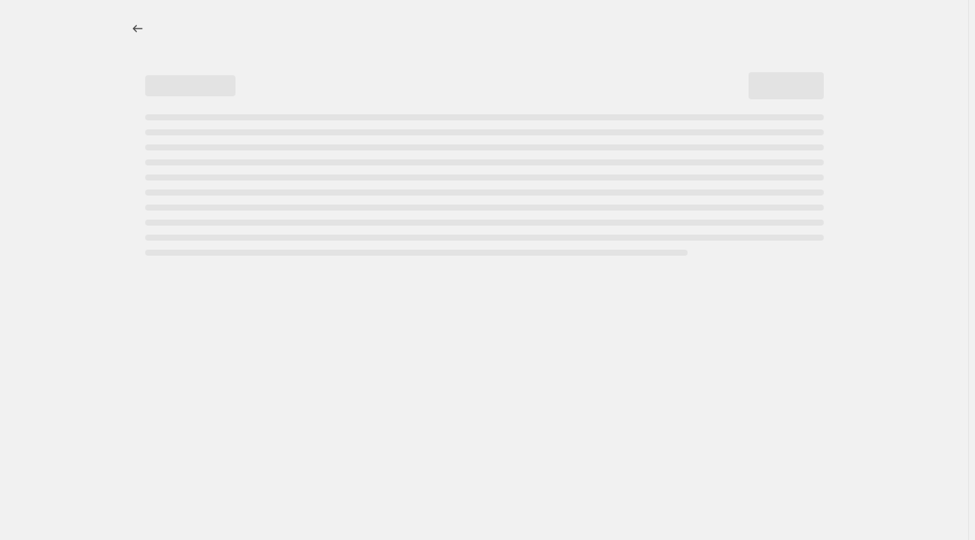
select select "percentage"
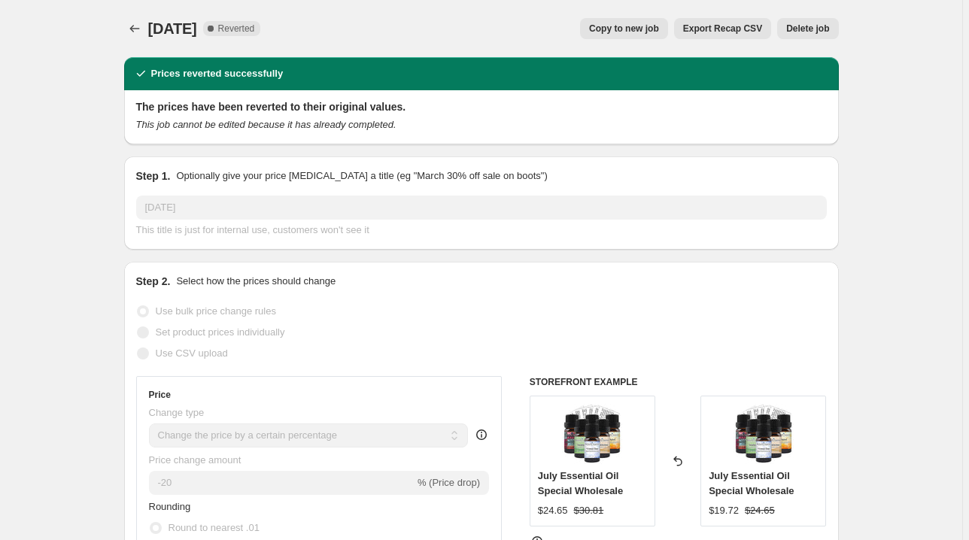
click at [802, 35] on button "Delete job" at bounding box center [807, 28] width 61 height 21
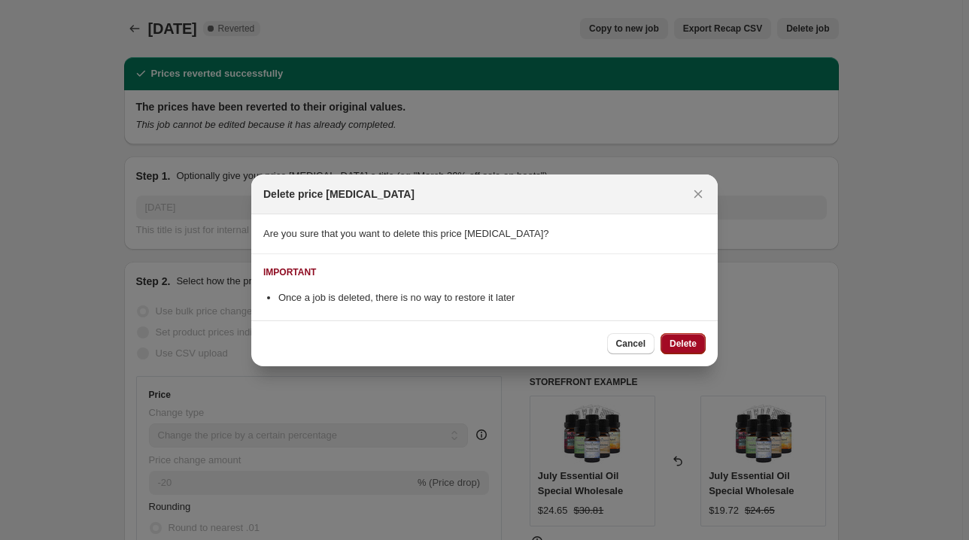
click at [691, 340] on span "Delete" at bounding box center [683, 344] width 27 height 12
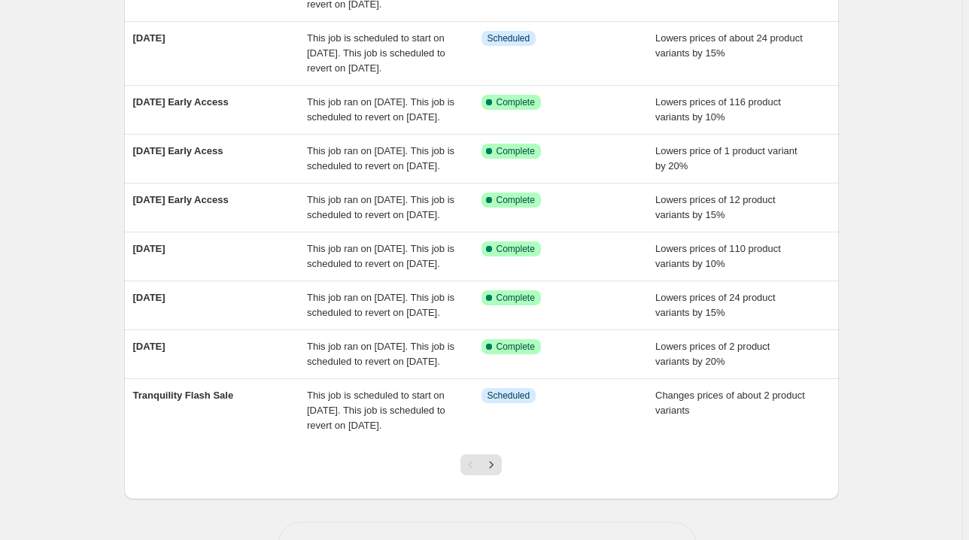
scroll to position [421, 0]
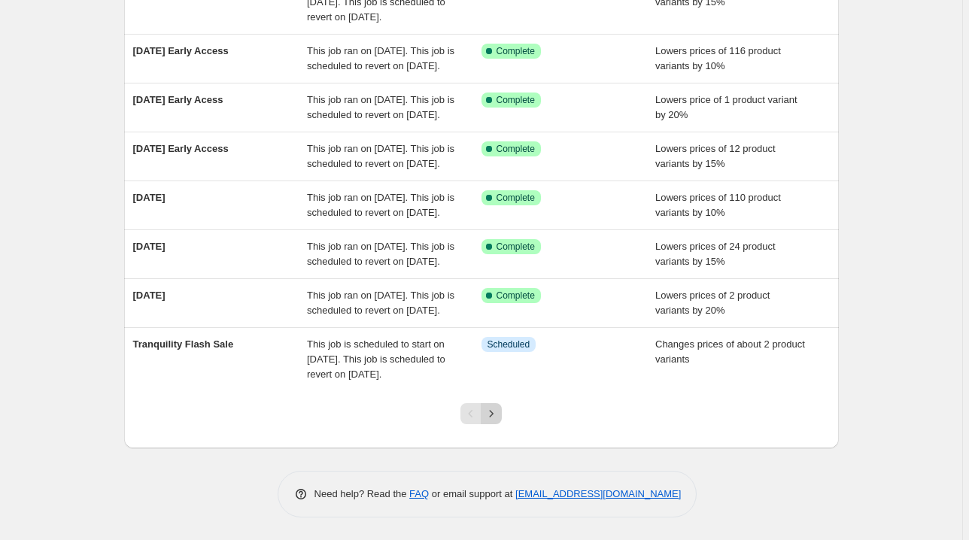
click at [499, 424] on button "Next" at bounding box center [491, 413] width 21 height 21
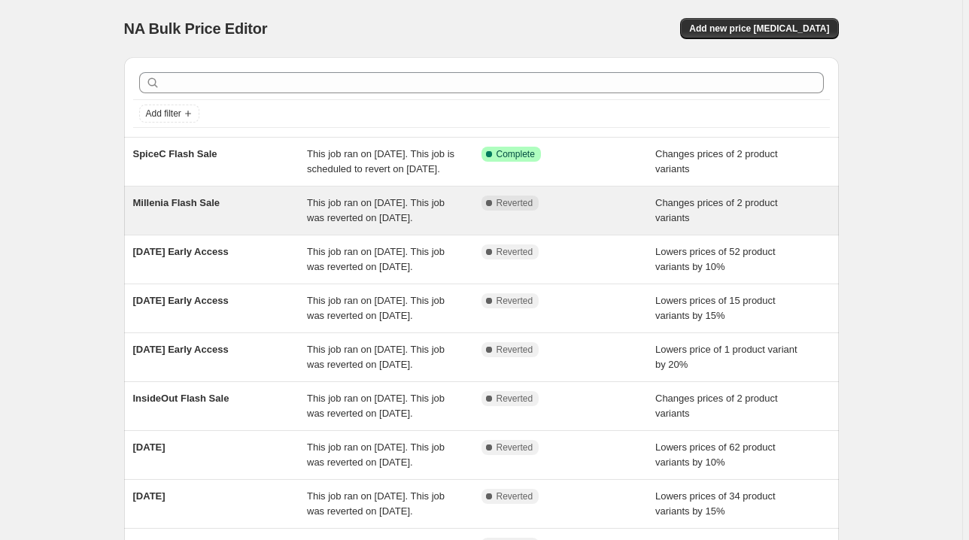
click at [556, 226] on div "Complete Reverted" at bounding box center [569, 211] width 175 height 30
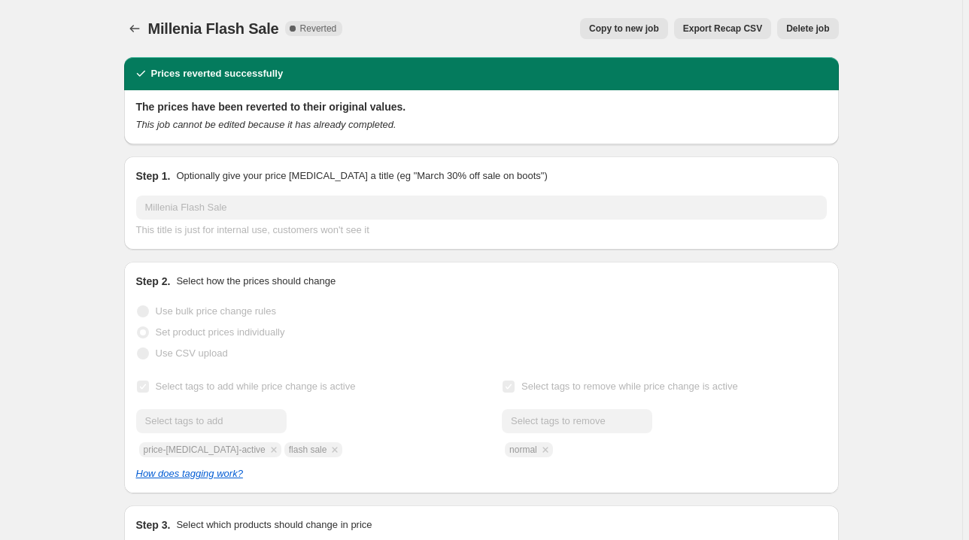
click at [819, 35] on button "Delete job" at bounding box center [807, 28] width 61 height 21
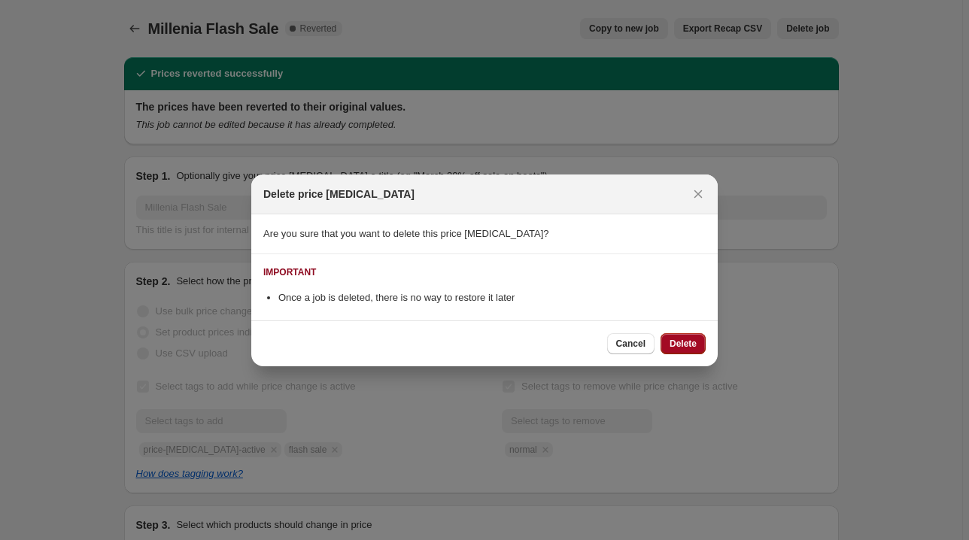
click at [683, 343] on span "Delete" at bounding box center [683, 344] width 27 height 12
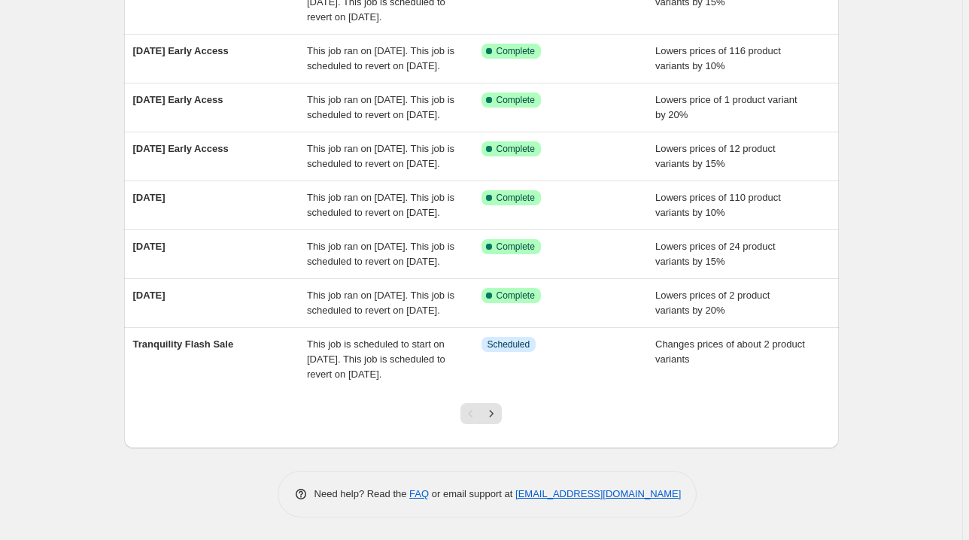
scroll to position [442, 0]
click at [499, 418] on icon "Next" at bounding box center [491, 413] width 15 height 15
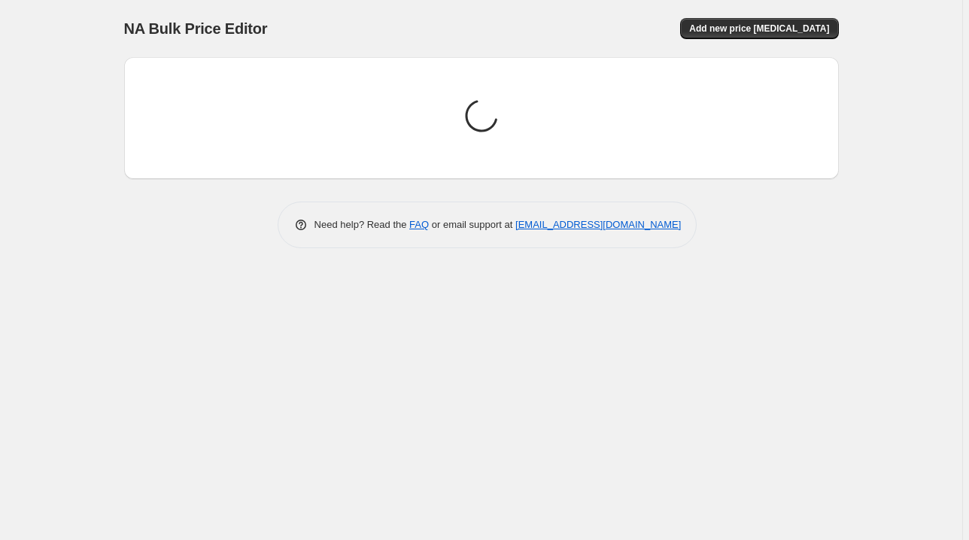
scroll to position [0, 0]
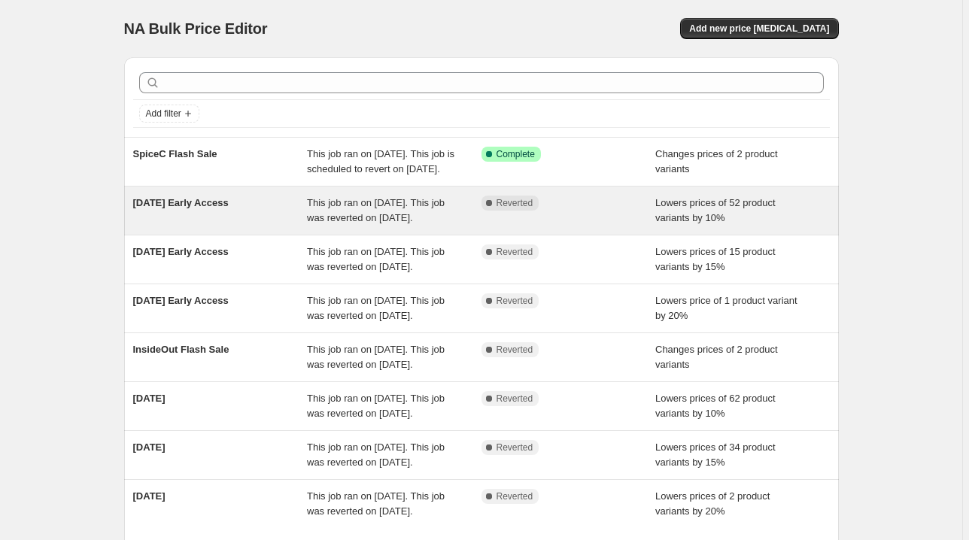
click at [572, 226] on div "Complete Reverted" at bounding box center [569, 211] width 175 height 30
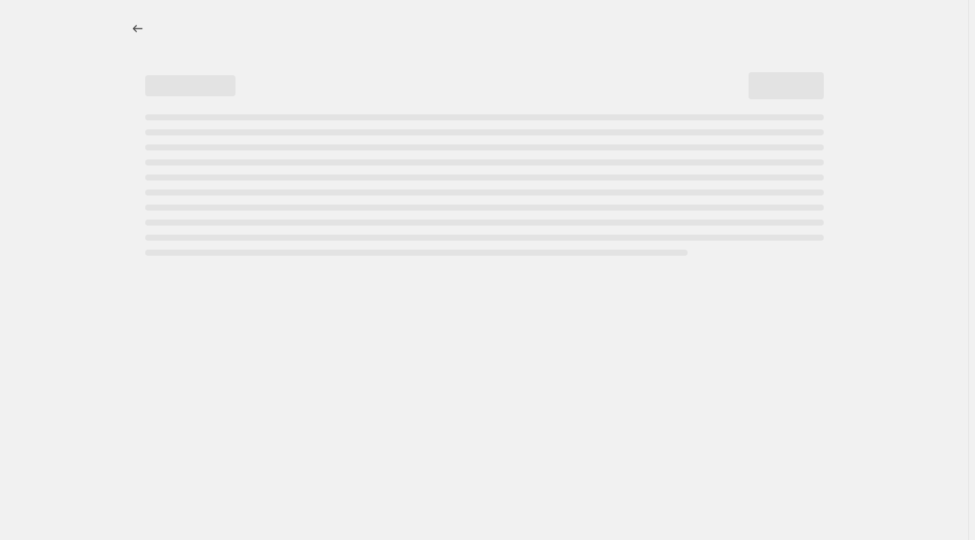
select select "percentage"
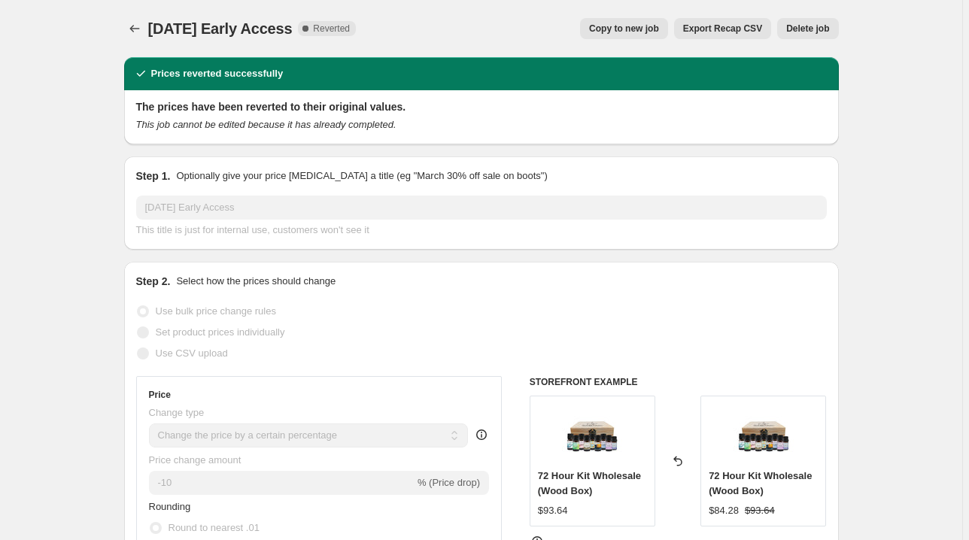
click at [820, 33] on span "Delete job" at bounding box center [807, 29] width 43 height 12
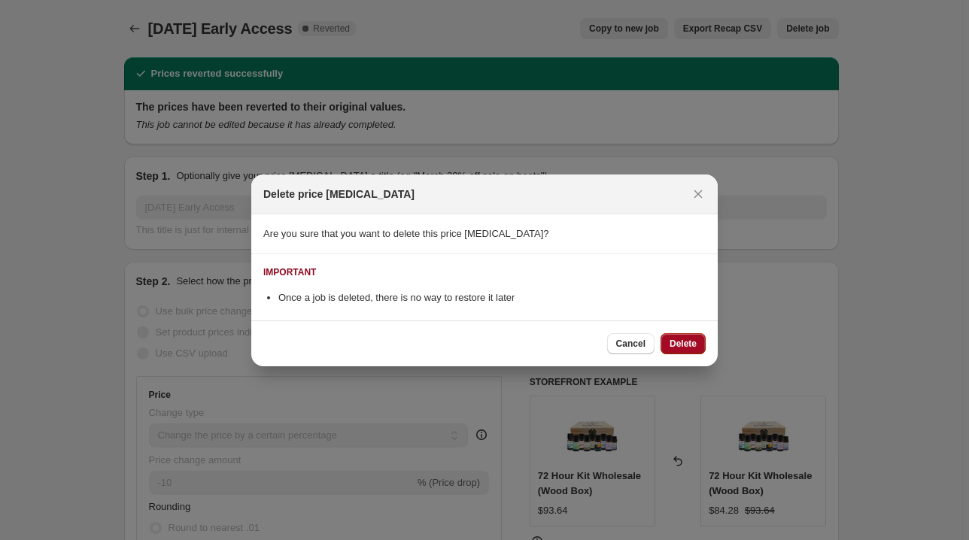
click at [691, 350] on button "Delete" at bounding box center [683, 343] width 45 height 21
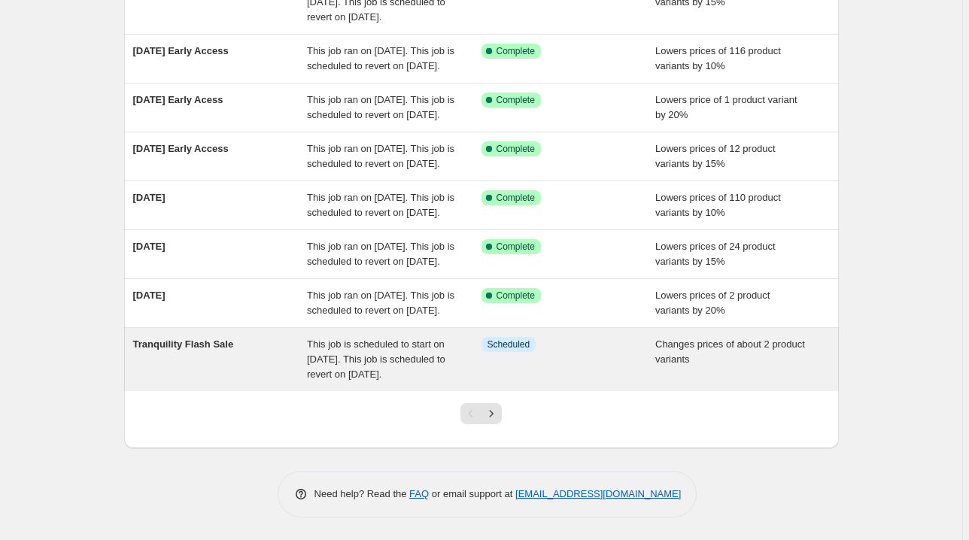
scroll to position [442, 0]
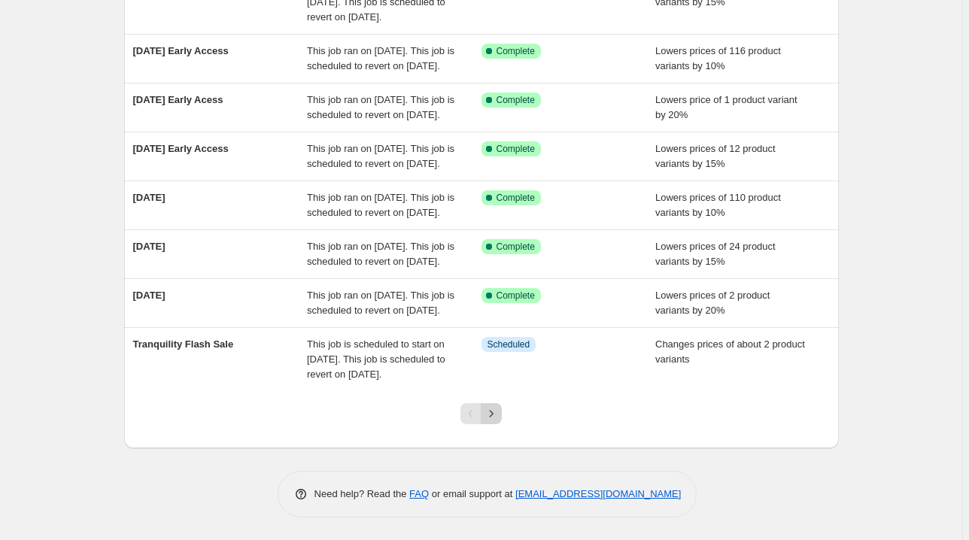
click at [499, 418] on icon "Next" at bounding box center [491, 413] width 15 height 15
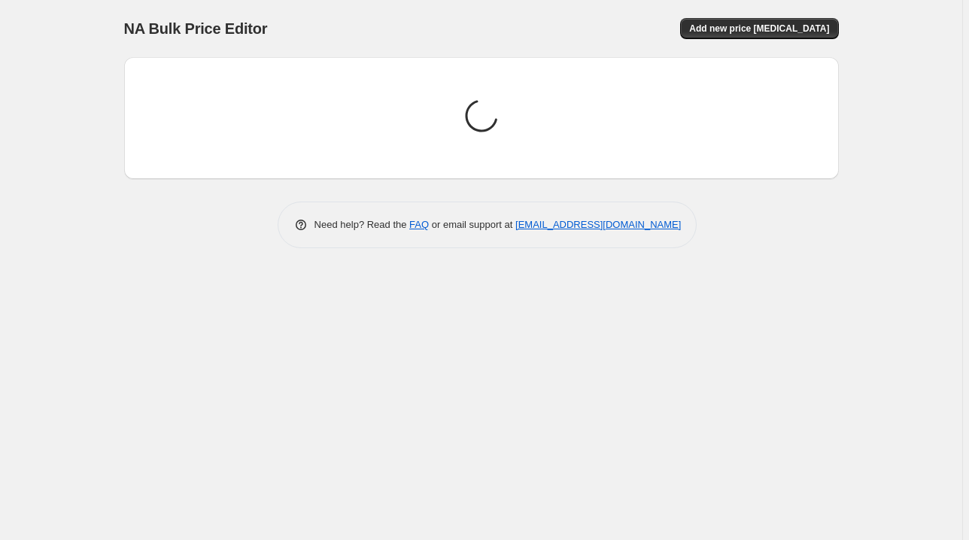
scroll to position [0, 0]
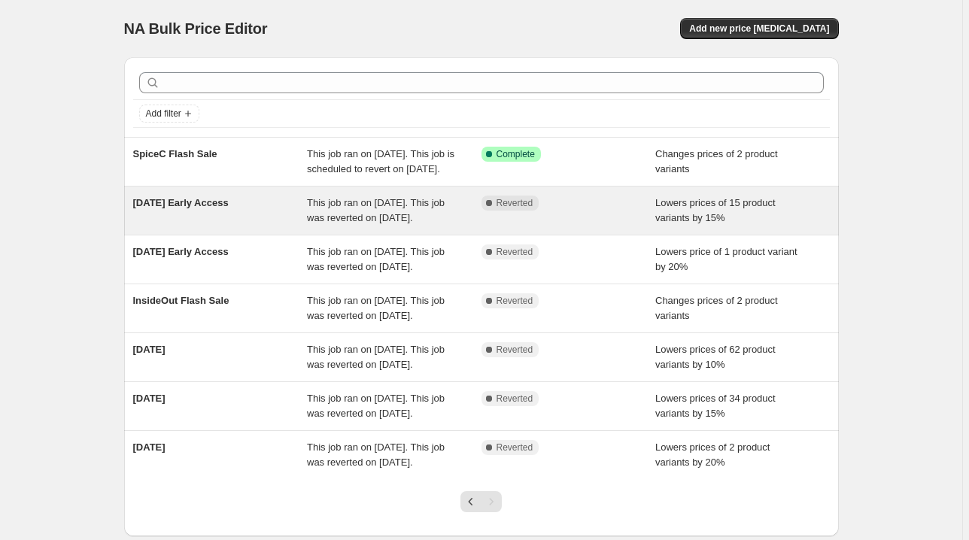
click at [614, 226] on div "Complete Reverted" at bounding box center [569, 211] width 175 height 30
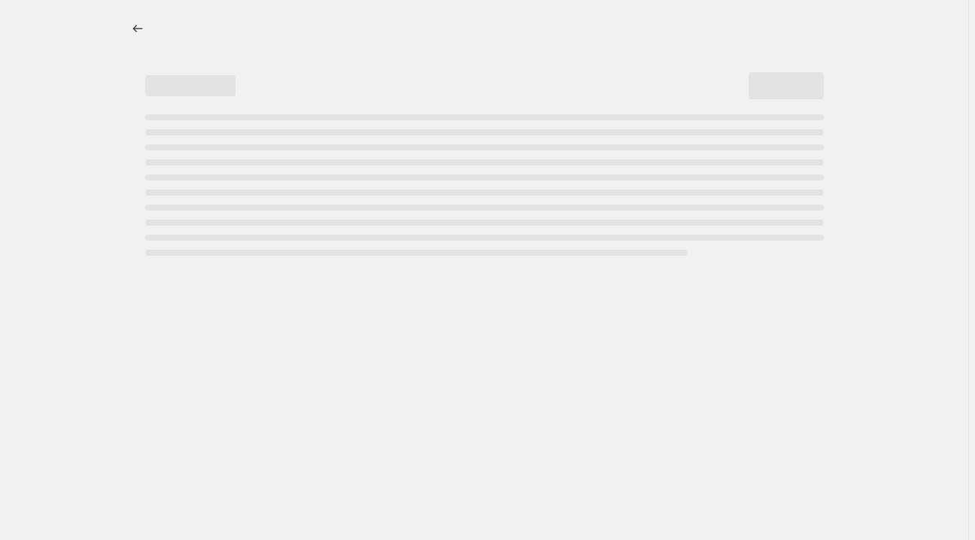
select select "percentage"
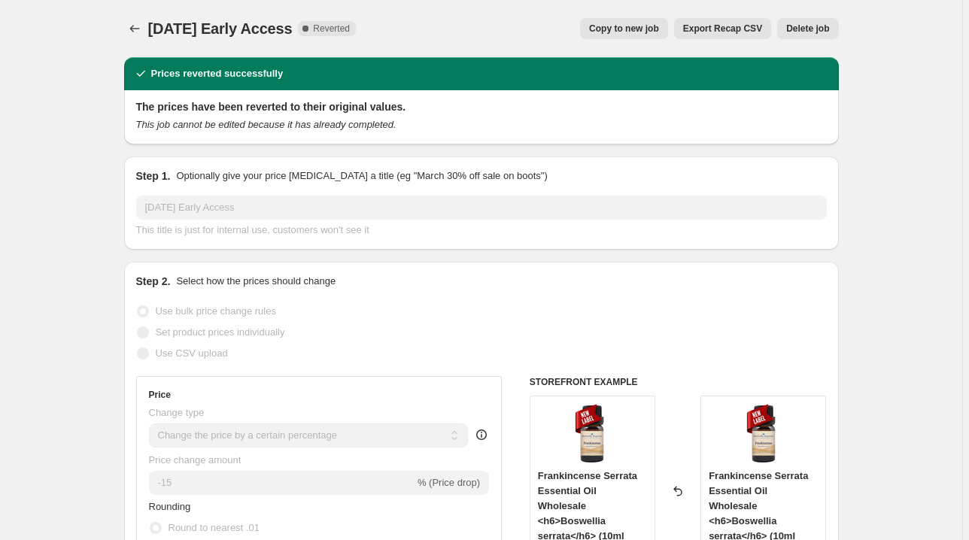
click at [808, 40] on div "15 July Early Access. This page is ready 15 July Early Access Complete Reverted…" at bounding box center [481, 28] width 715 height 57
click at [810, 33] on span "Delete job" at bounding box center [807, 29] width 43 height 12
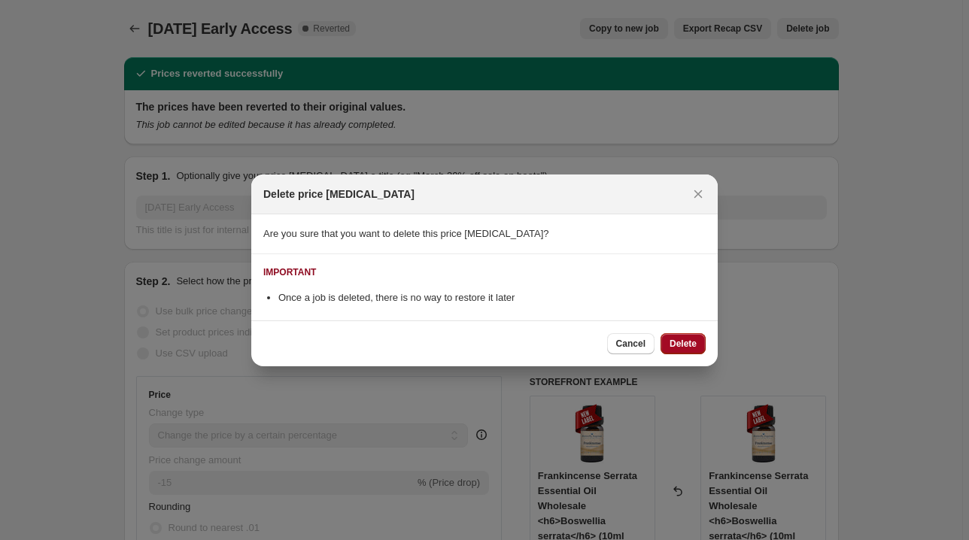
click at [687, 345] on span "Delete" at bounding box center [683, 344] width 27 height 12
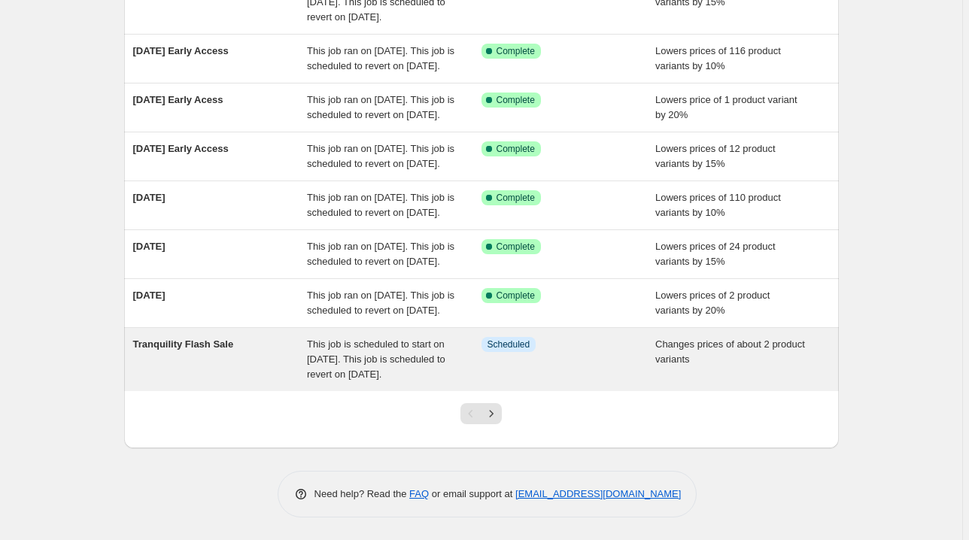
scroll to position [442, 0]
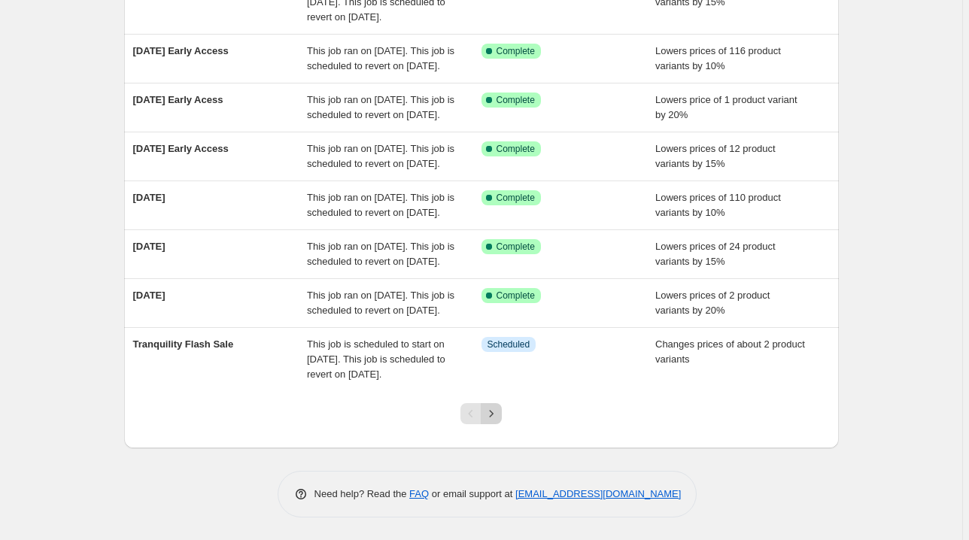
click at [494, 409] on icon "Next" at bounding box center [491, 413] width 15 height 15
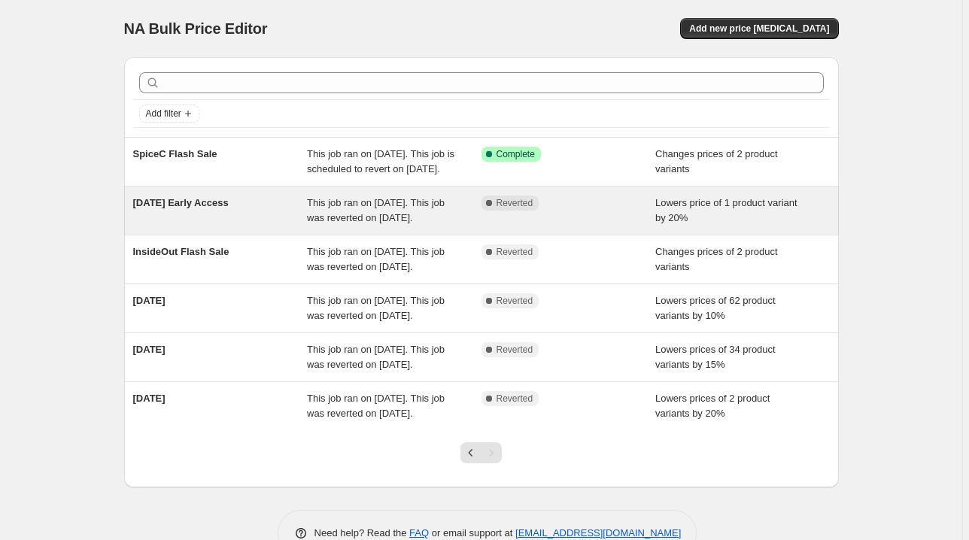
click at [594, 226] on div "Complete Reverted" at bounding box center [569, 211] width 175 height 30
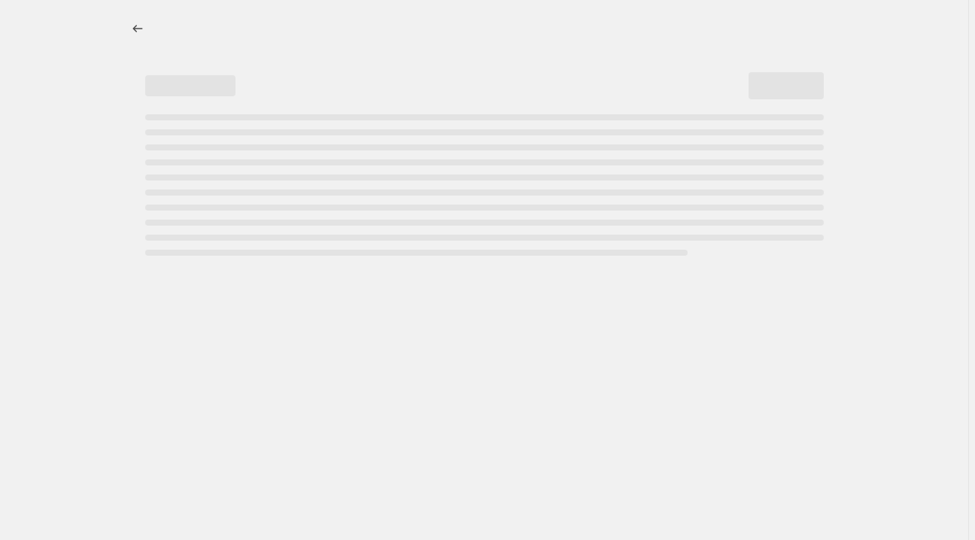
select select "percentage"
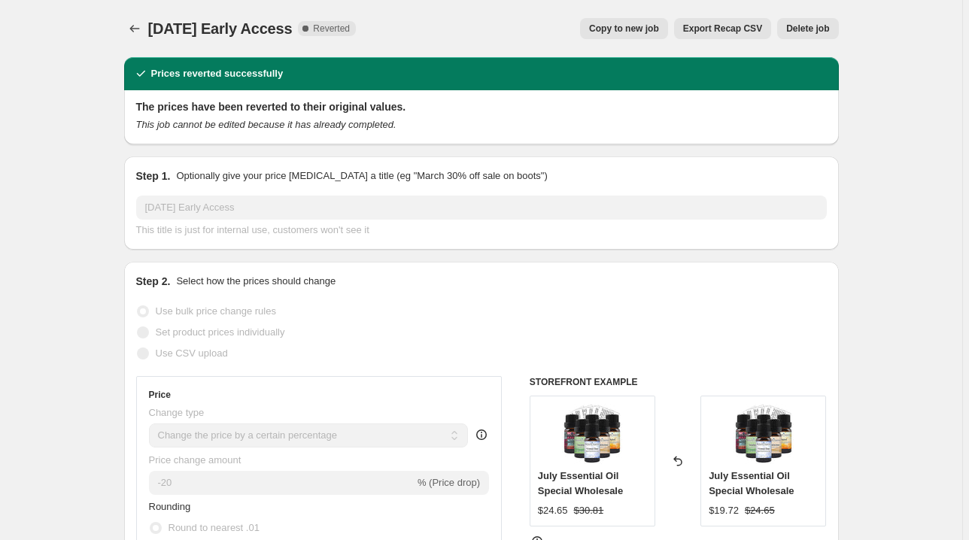
click at [816, 35] on button "Delete job" at bounding box center [807, 28] width 61 height 21
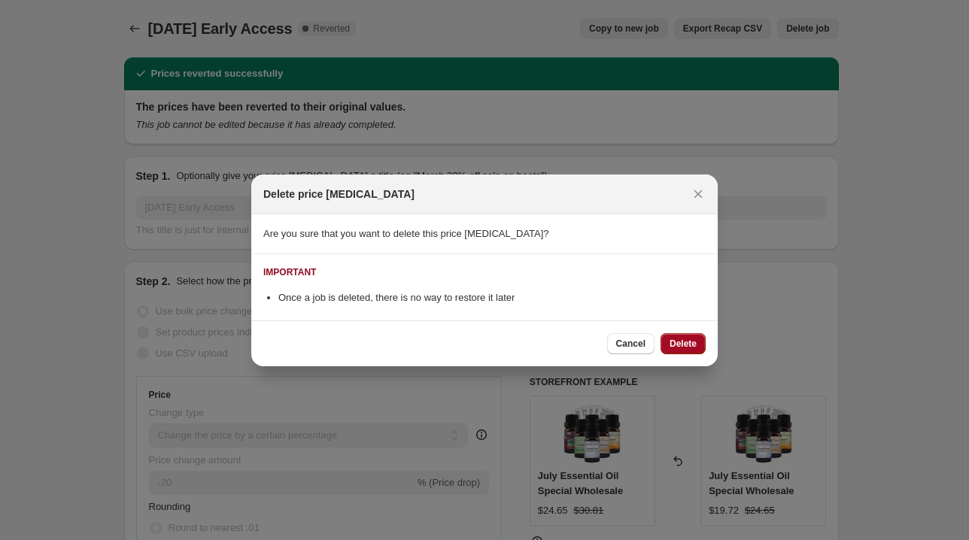
click at [691, 339] on span "Delete" at bounding box center [683, 344] width 27 height 12
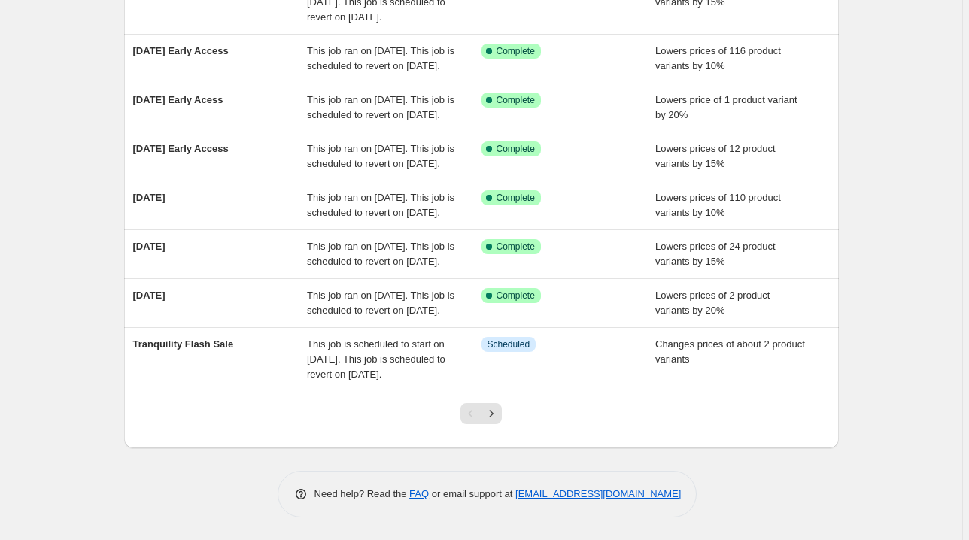
scroll to position [442, 0]
click at [497, 421] on icon "Next" at bounding box center [491, 413] width 15 height 15
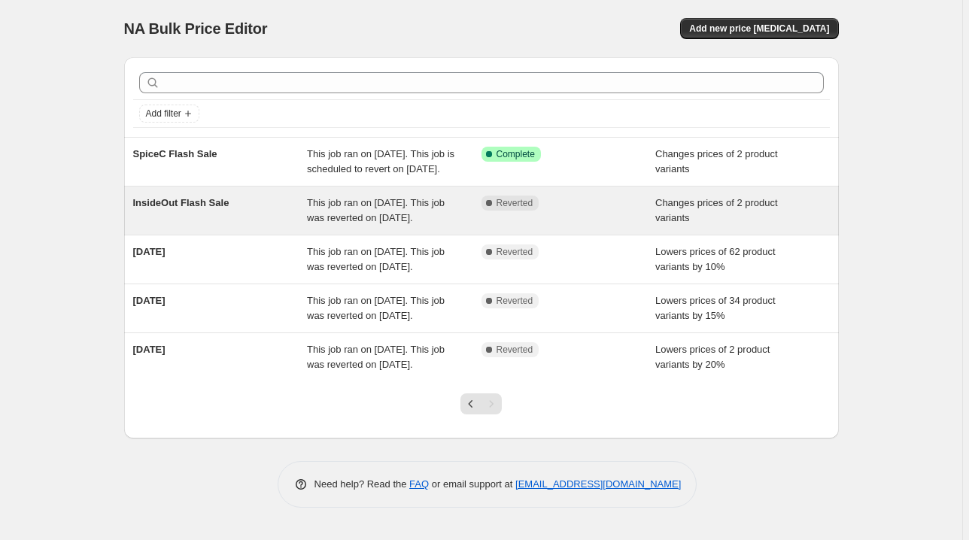
click at [599, 226] on div "Complete Reverted" at bounding box center [569, 211] width 175 height 30
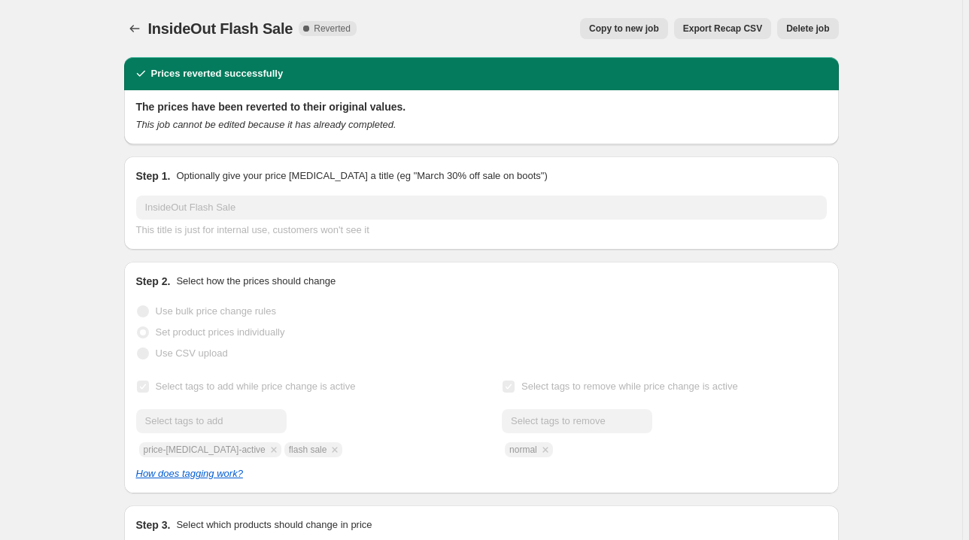
click at [813, 27] on span "Delete job" at bounding box center [807, 29] width 43 height 12
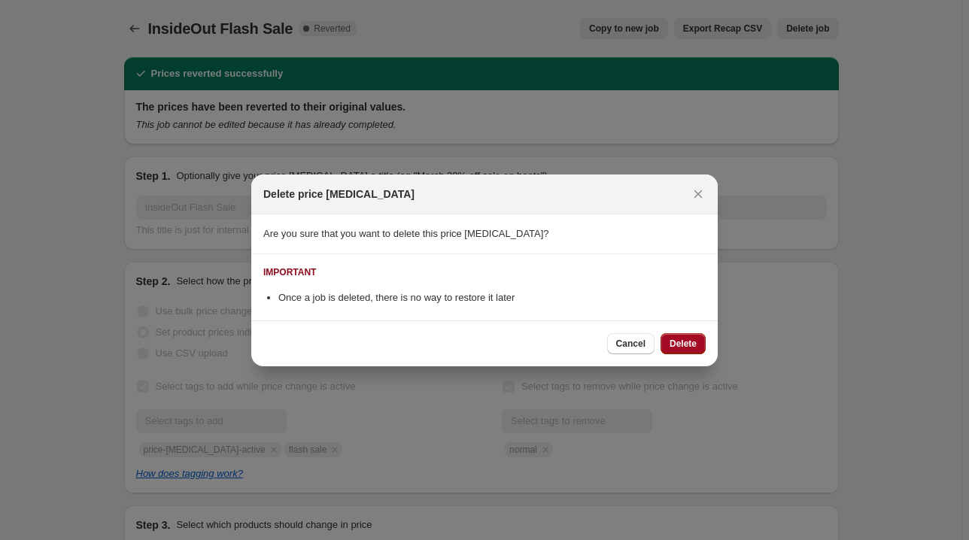
click at [686, 339] on span "Delete" at bounding box center [683, 344] width 27 height 12
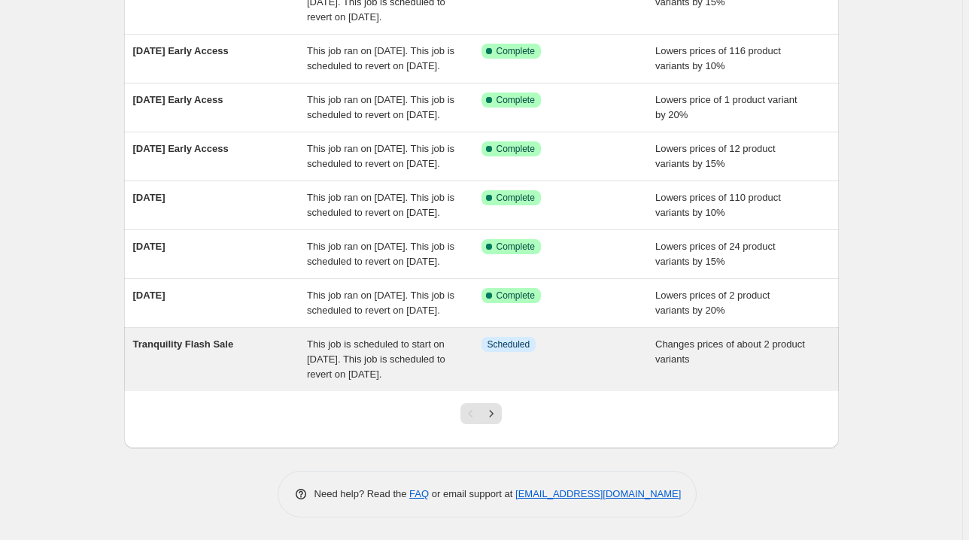
scroll to position [442, 0]
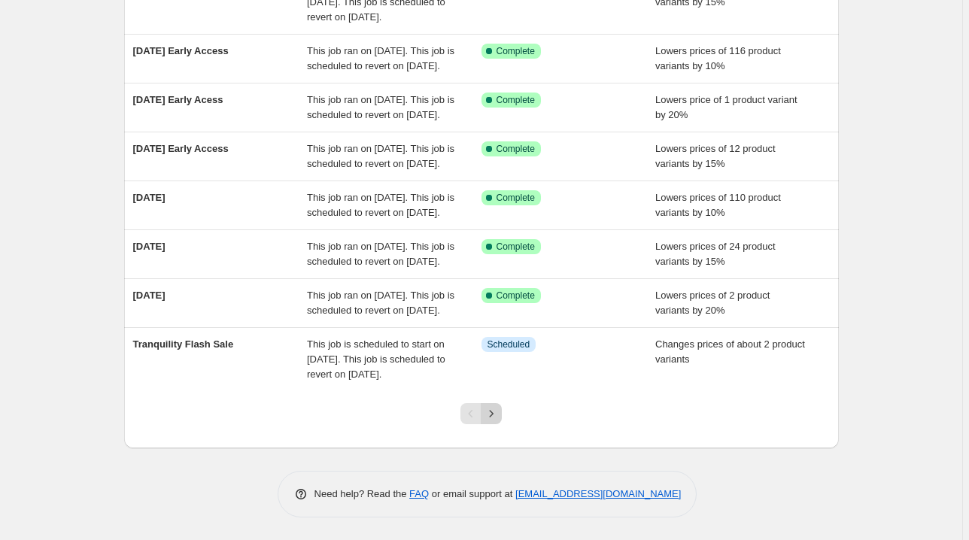
click at [497, 417] on icon "Next" at bounding box center [491, 413] width 15 height 15
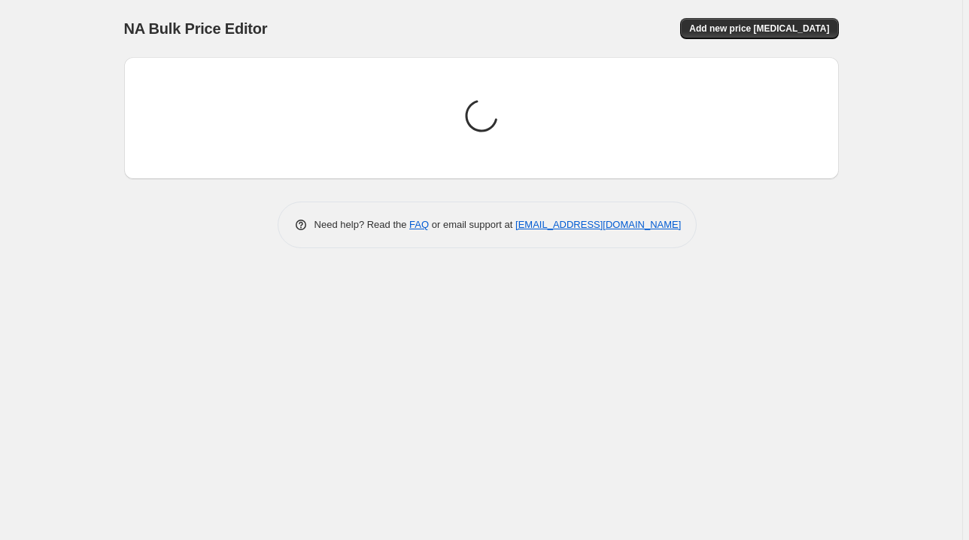
scroll to position [0, 0]
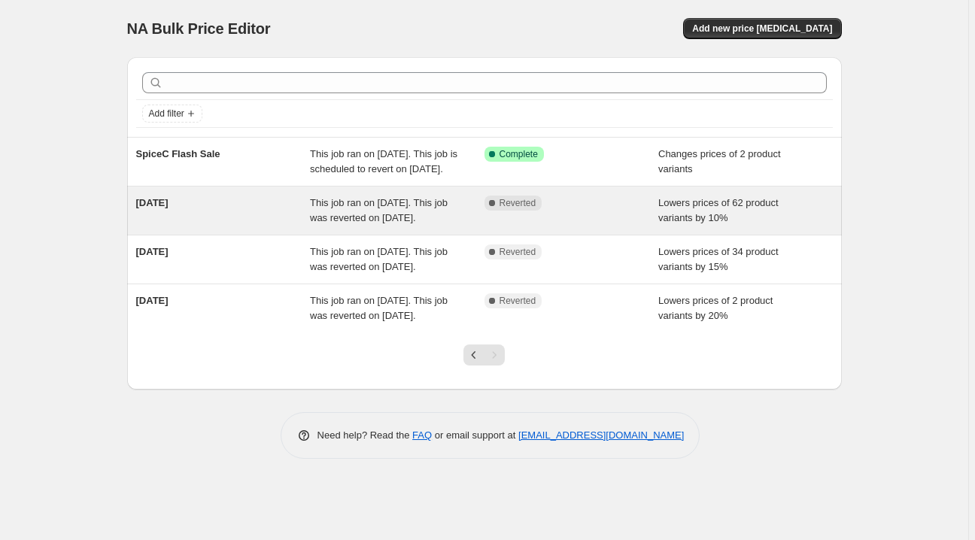
click at [717, 223] on span "Lowers prices of 62 product variants by 10%" at bounding box center [718, 210] width 120 height 26
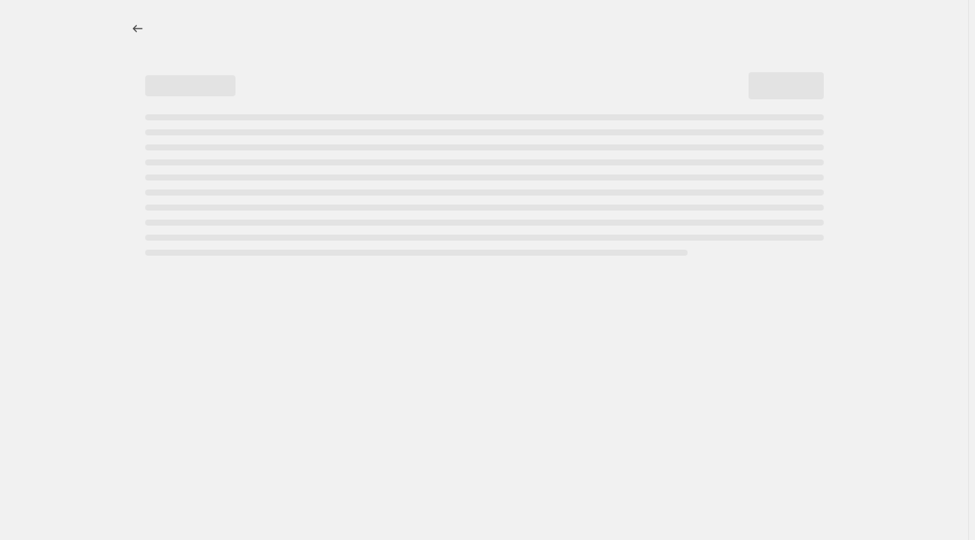
select select "percentage"
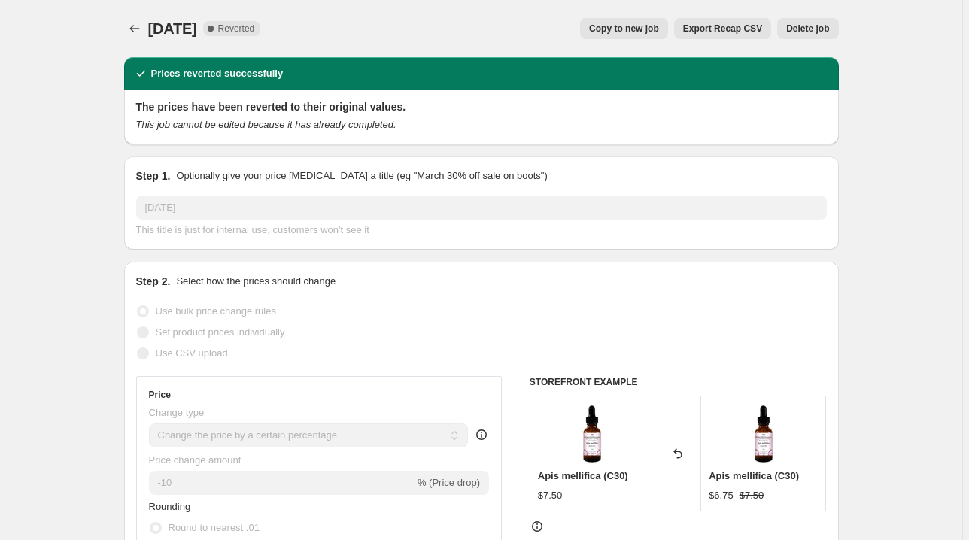
click at [816, 34] on span "Delete job" at bounding box center [807, 29] width 43 height 12
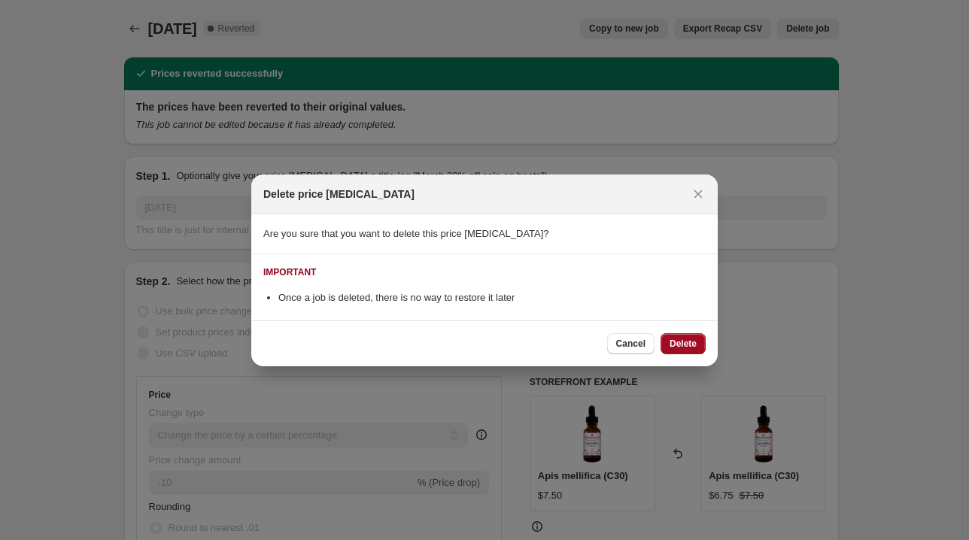
click at [676, 342] on span "Delete" at bounding box center [683, 344] width 27 height 12
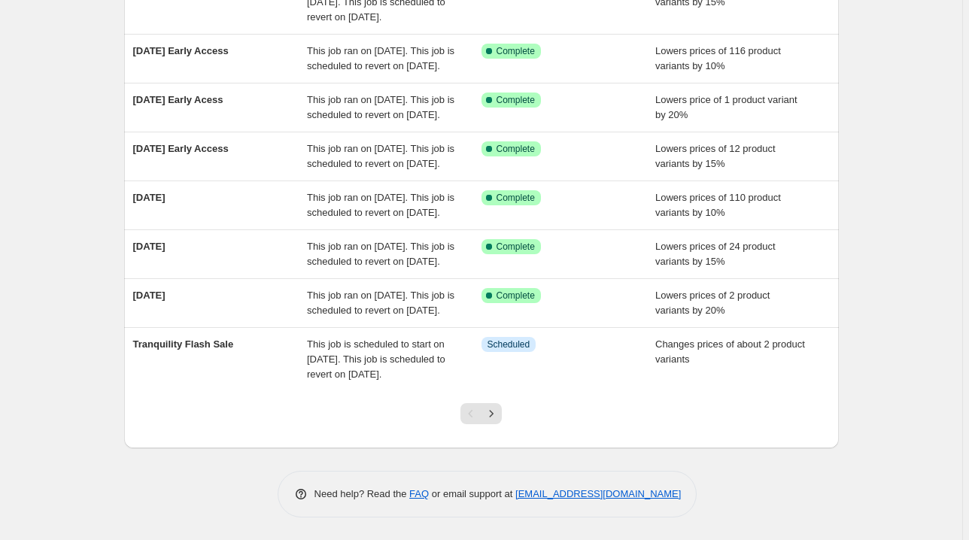
scroll to position [442, 0]
click at [497, 418] on icon "Next" at bounding box center [491, 413] width 15 height 15
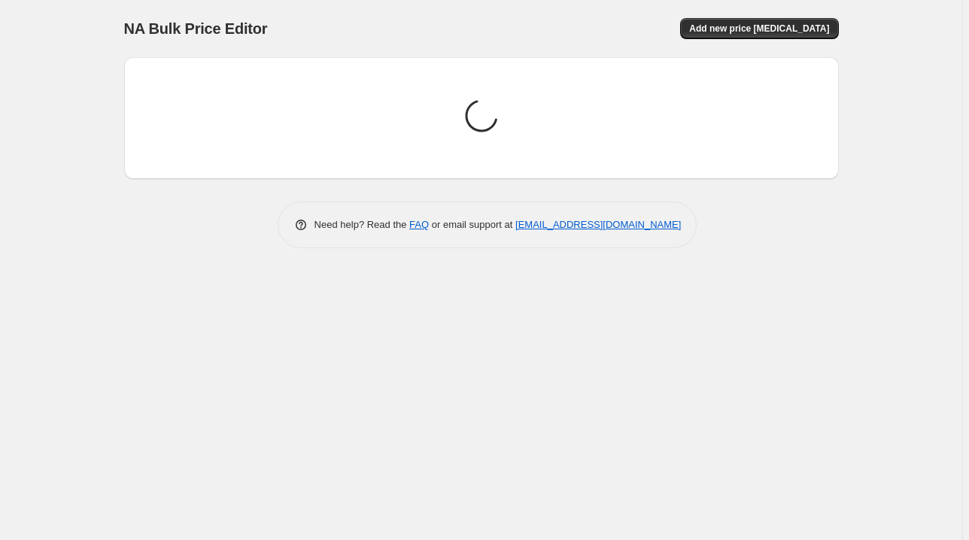
scroll to position [0, 0]
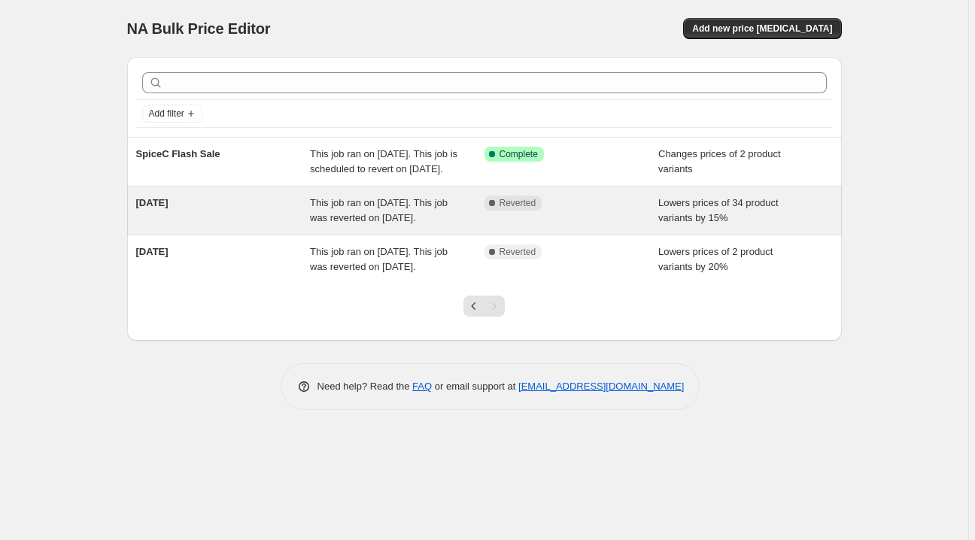
click at [602, 226] on div "Complete Reverted" at bounding box center [572, 211] width 175 height 30
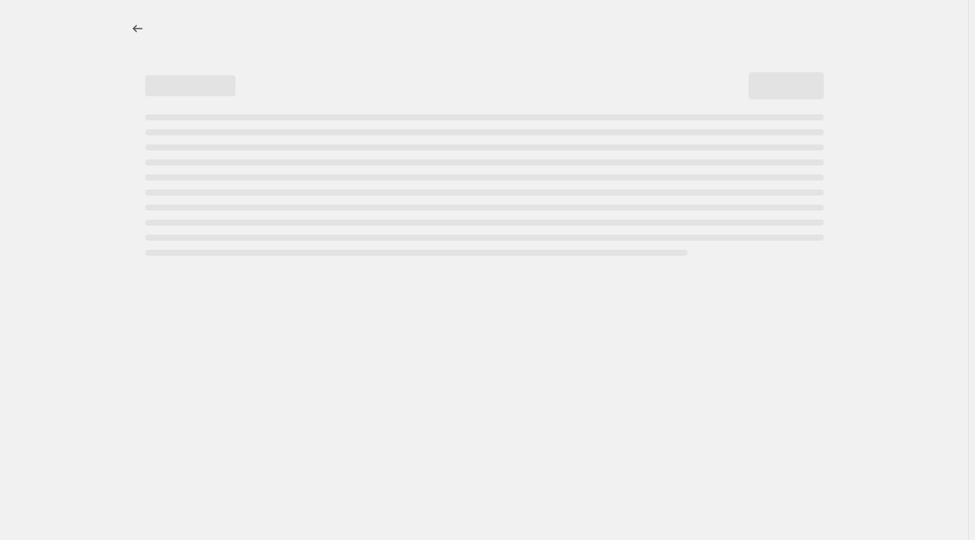
select select "percentage"
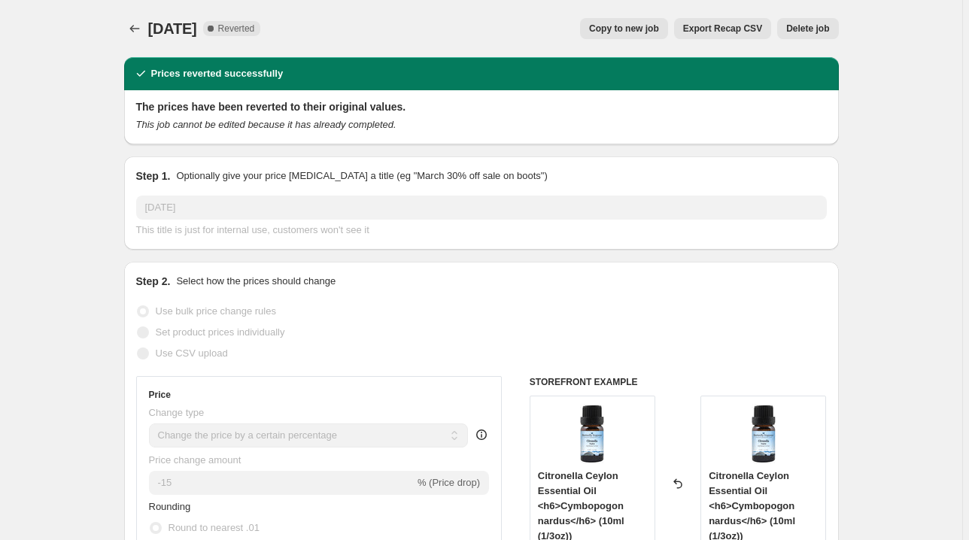
click at [817, 33] on span "Delete job" at bounding box center [807, 29] width 43 height 12
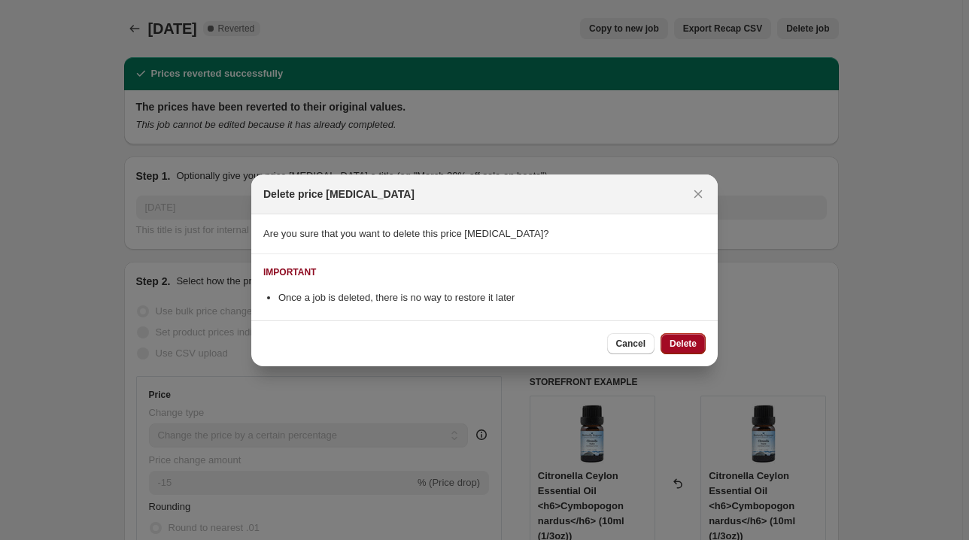
click at [681, 350] on button "Delete" at bounding box center [683, 343] width 45 height 21
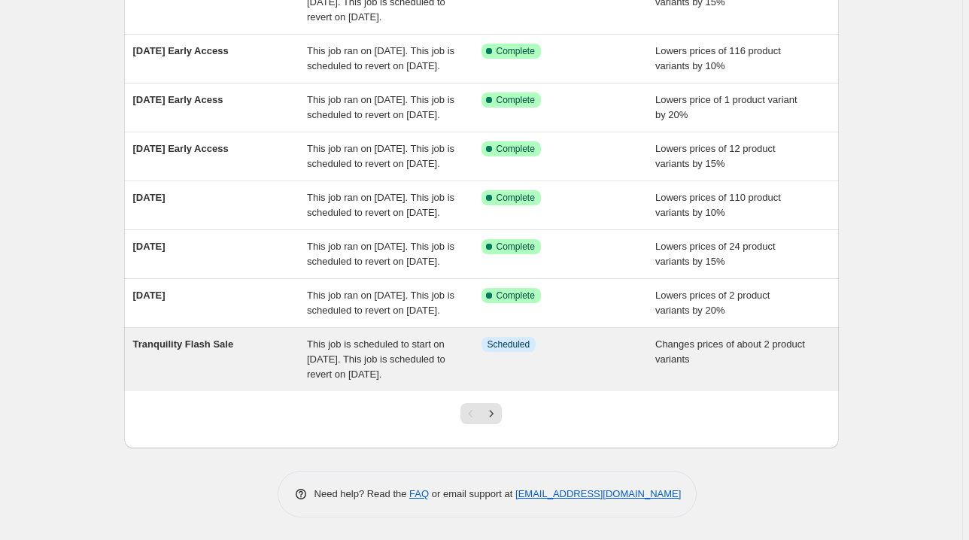
scroll to position [442, 0]
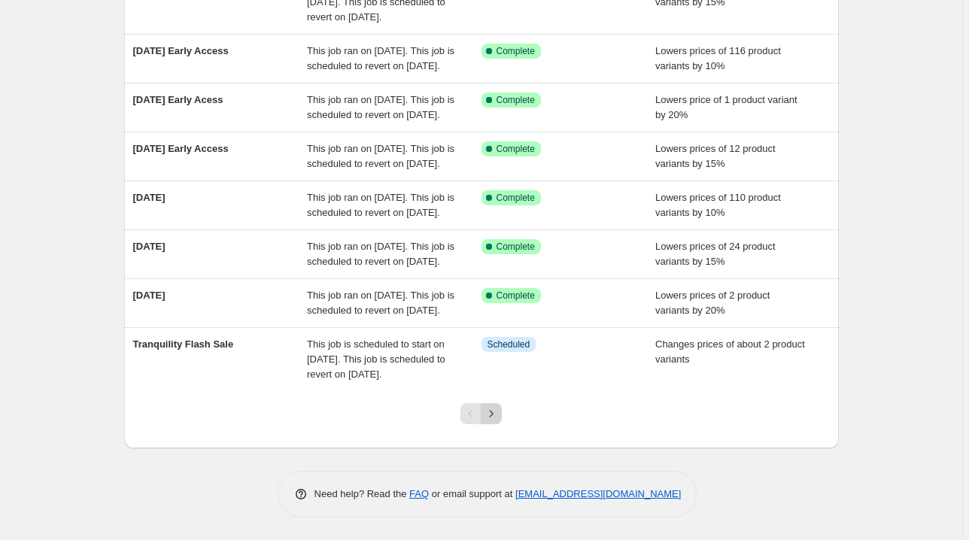
click at [492, 416] on icon "Next" at bounding box center [491, 413] width 15 height 15
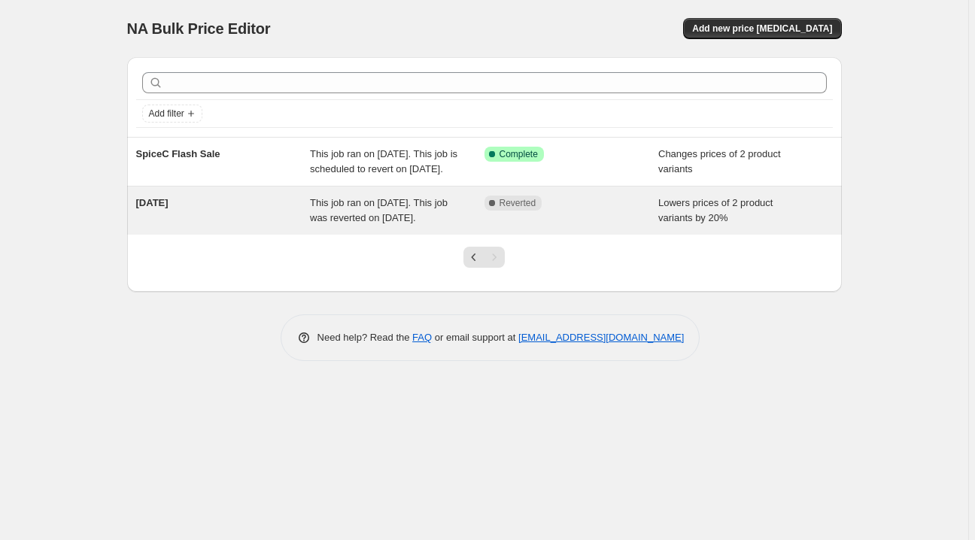
click at [607, 211] on div "Complete Reverted" at bounding box center [561, 203] width 152 height 15
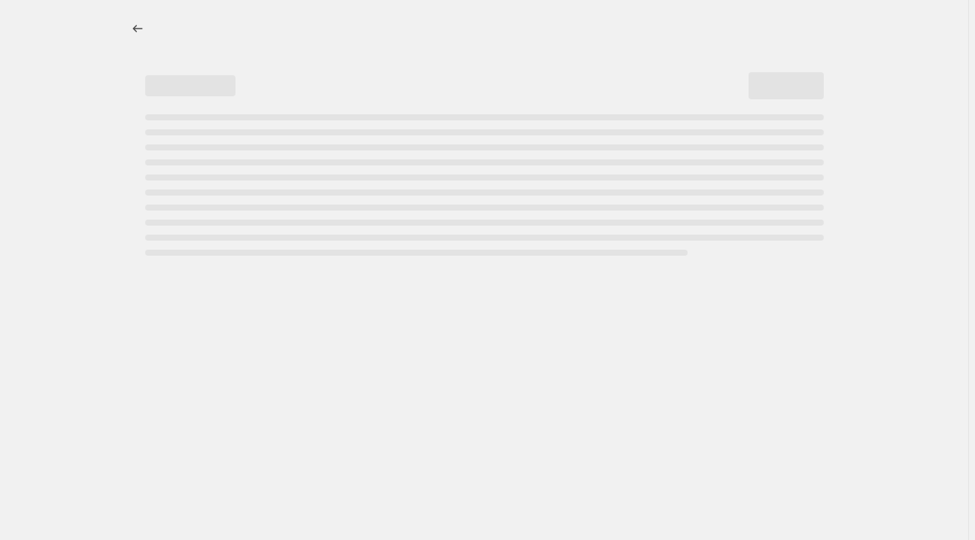
select select "percentage"
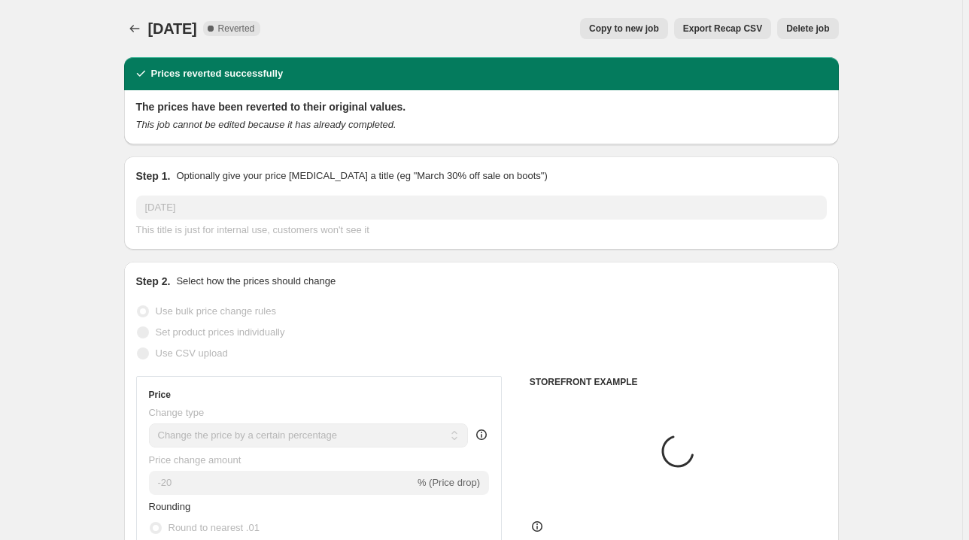
click at [807, 23] on span "Delete job" at bounding box center [807, 29] width 43 height 12
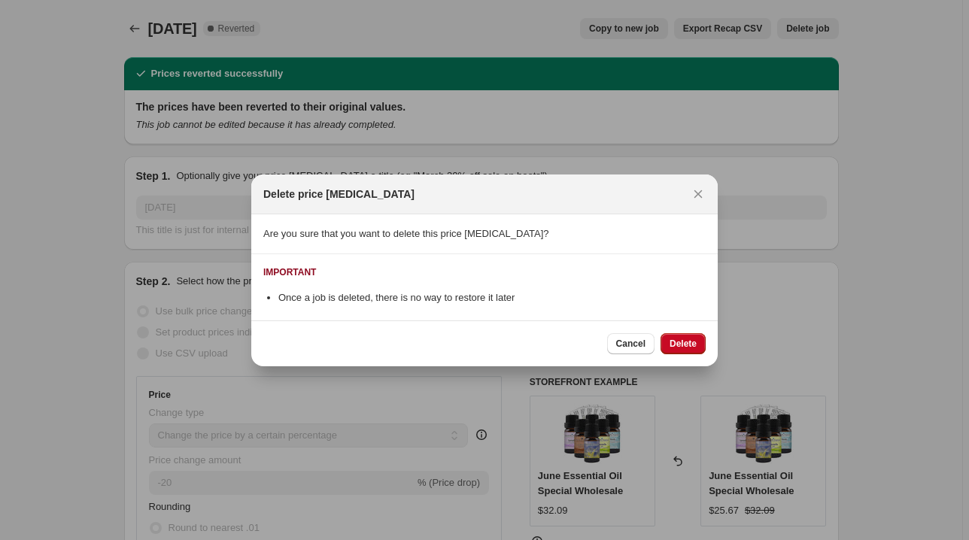
click at [674, 343] on span "Delete" at bounding box center [683, 344] width 27 height 12
